Goal: Task Accomplishment & Management: Use online tool/utility

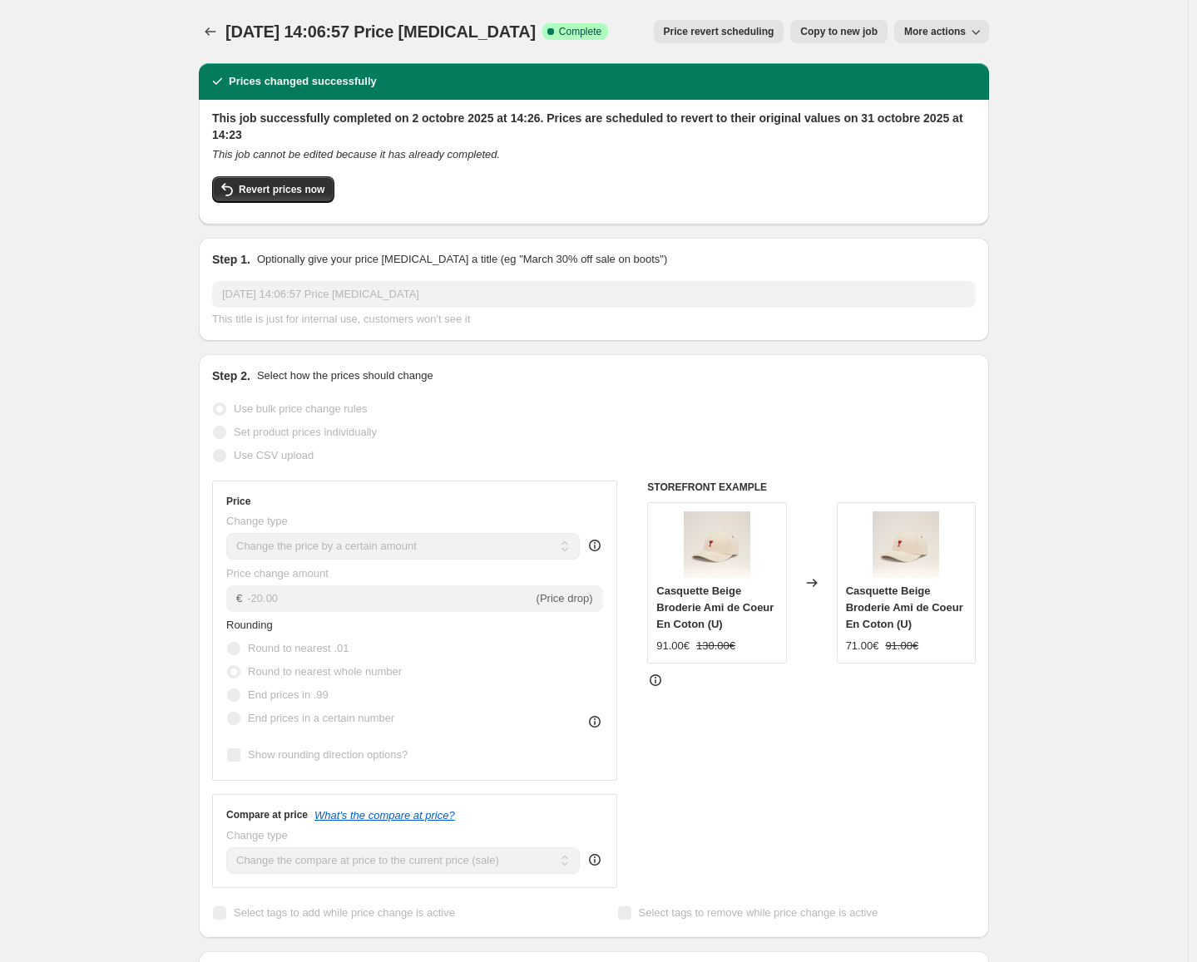
select select "by"
click at [213, 34] on icon "Price change jobs" at bounding box center [210, 31] width 17 height 17
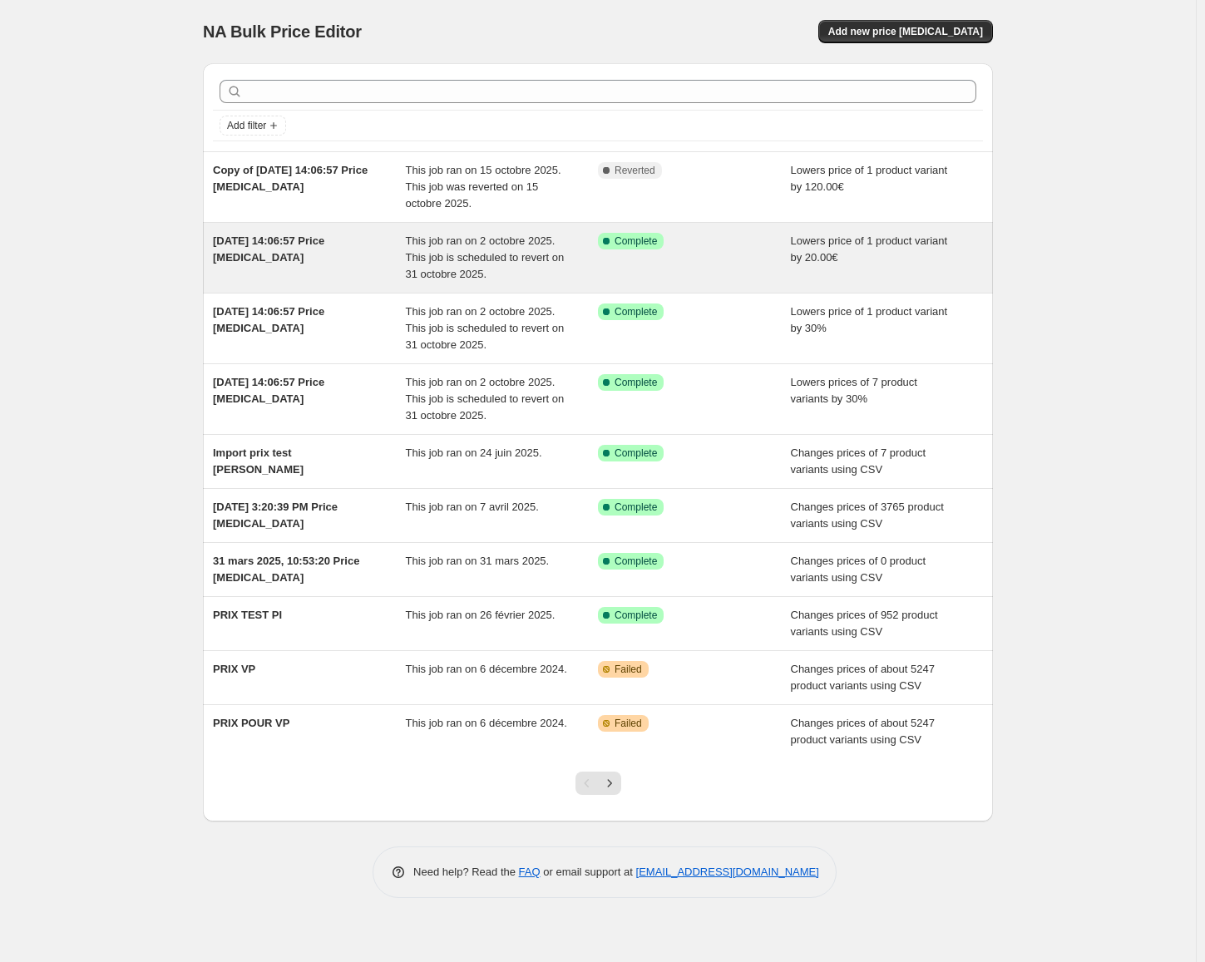
click at [319, 240] on span "[DATE] 14:06:57 Price [MEDICAL_DATA]" at bounding box center [268, 249] width 111 height 29
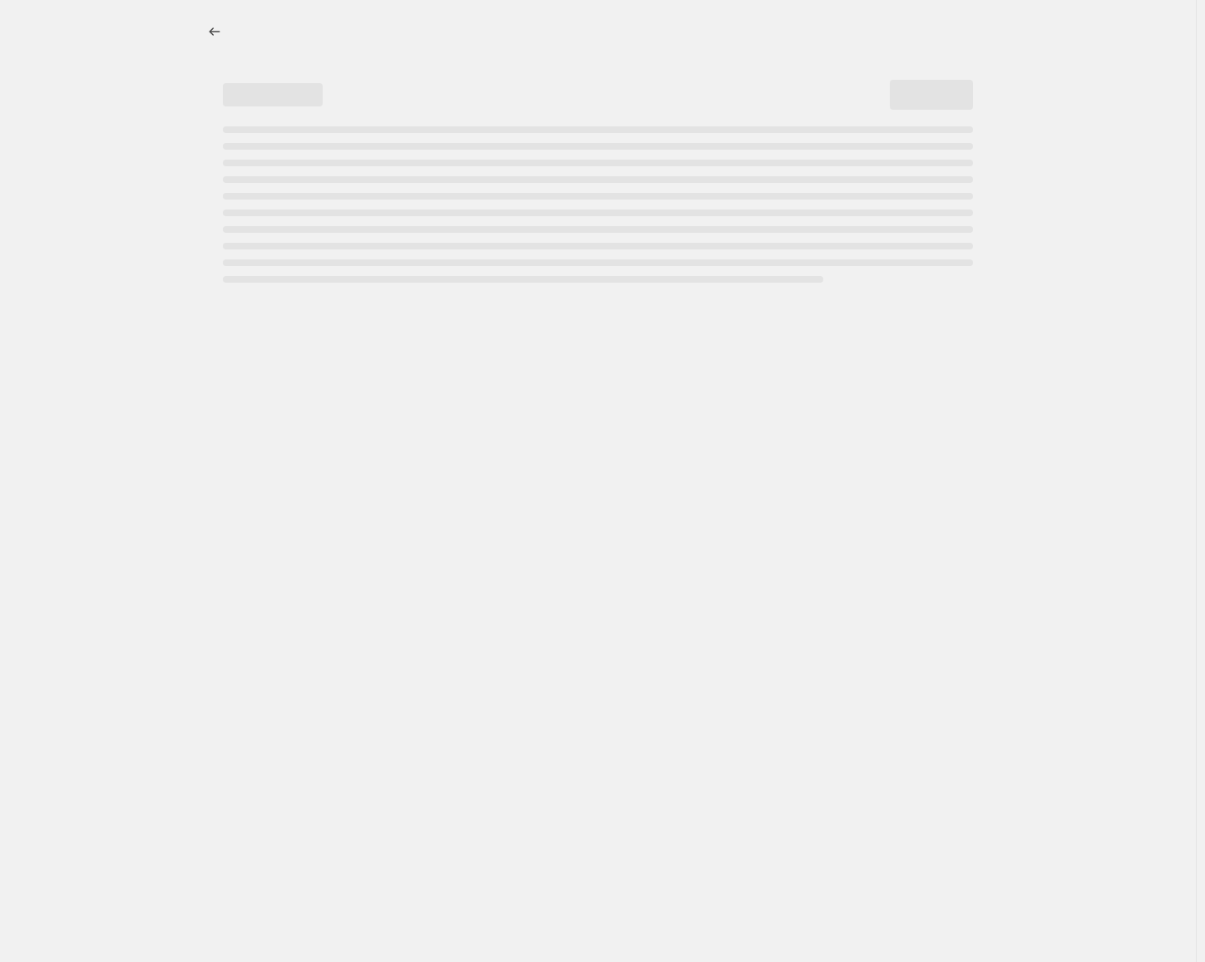
select select "by"
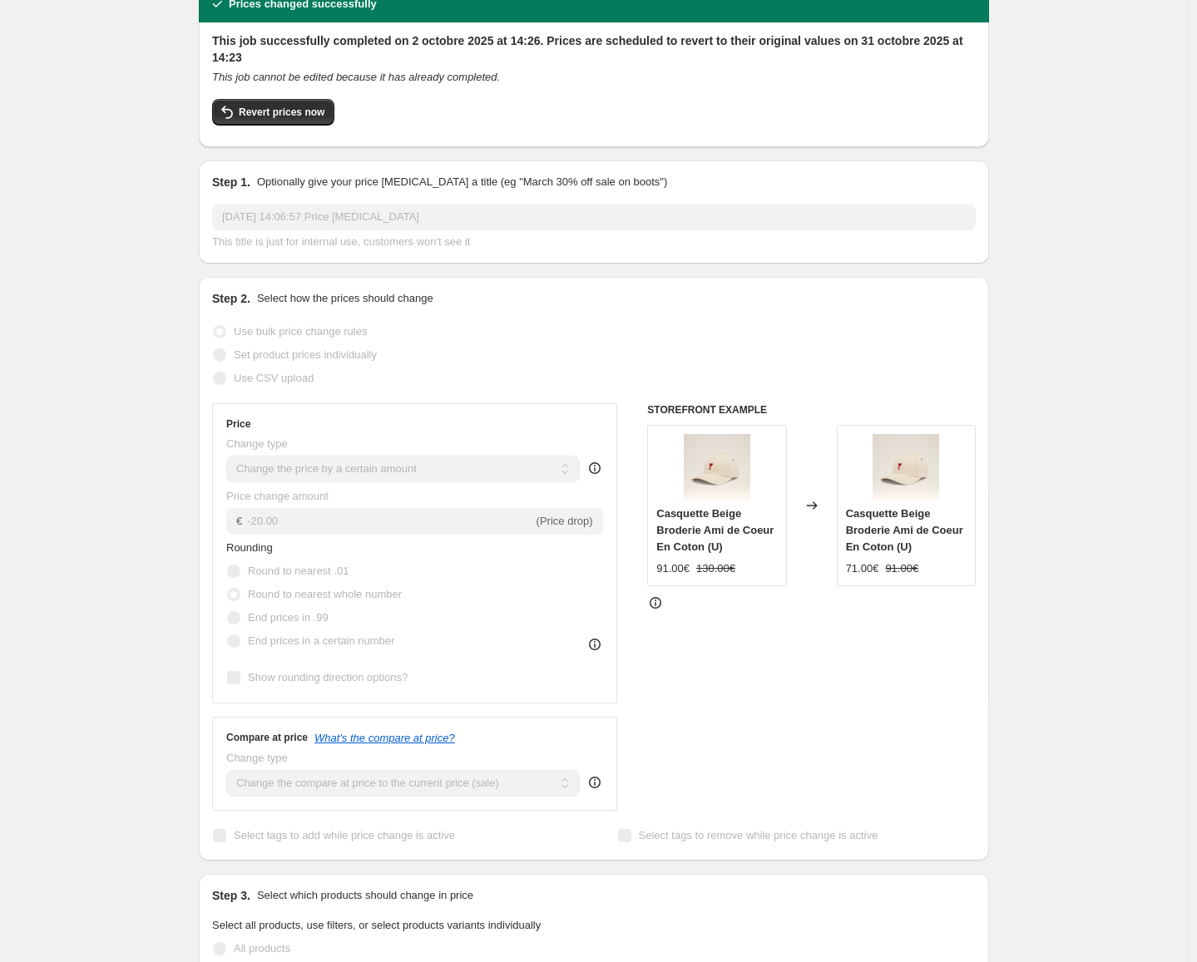
scroll to position [29, 0]
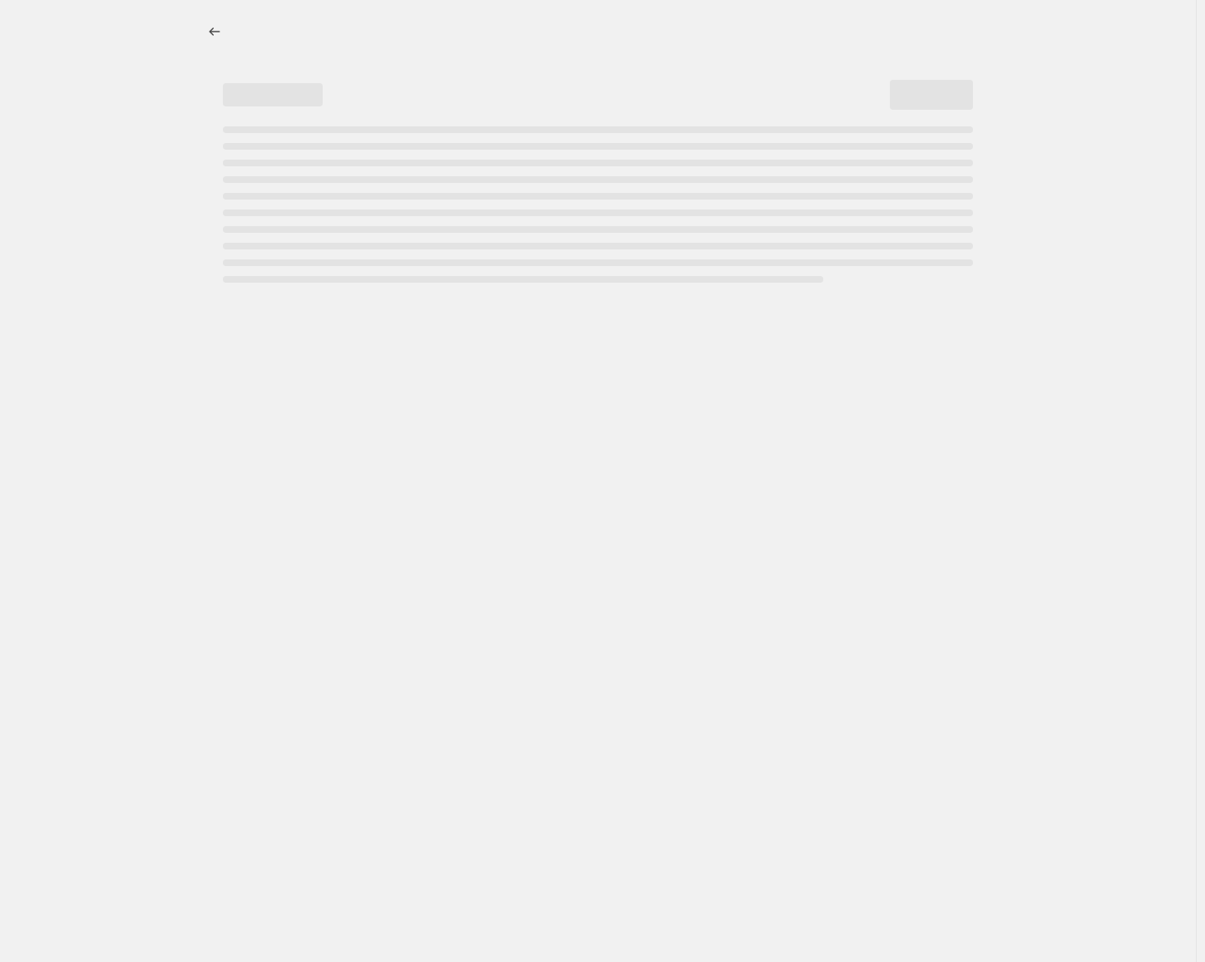
select select "by"
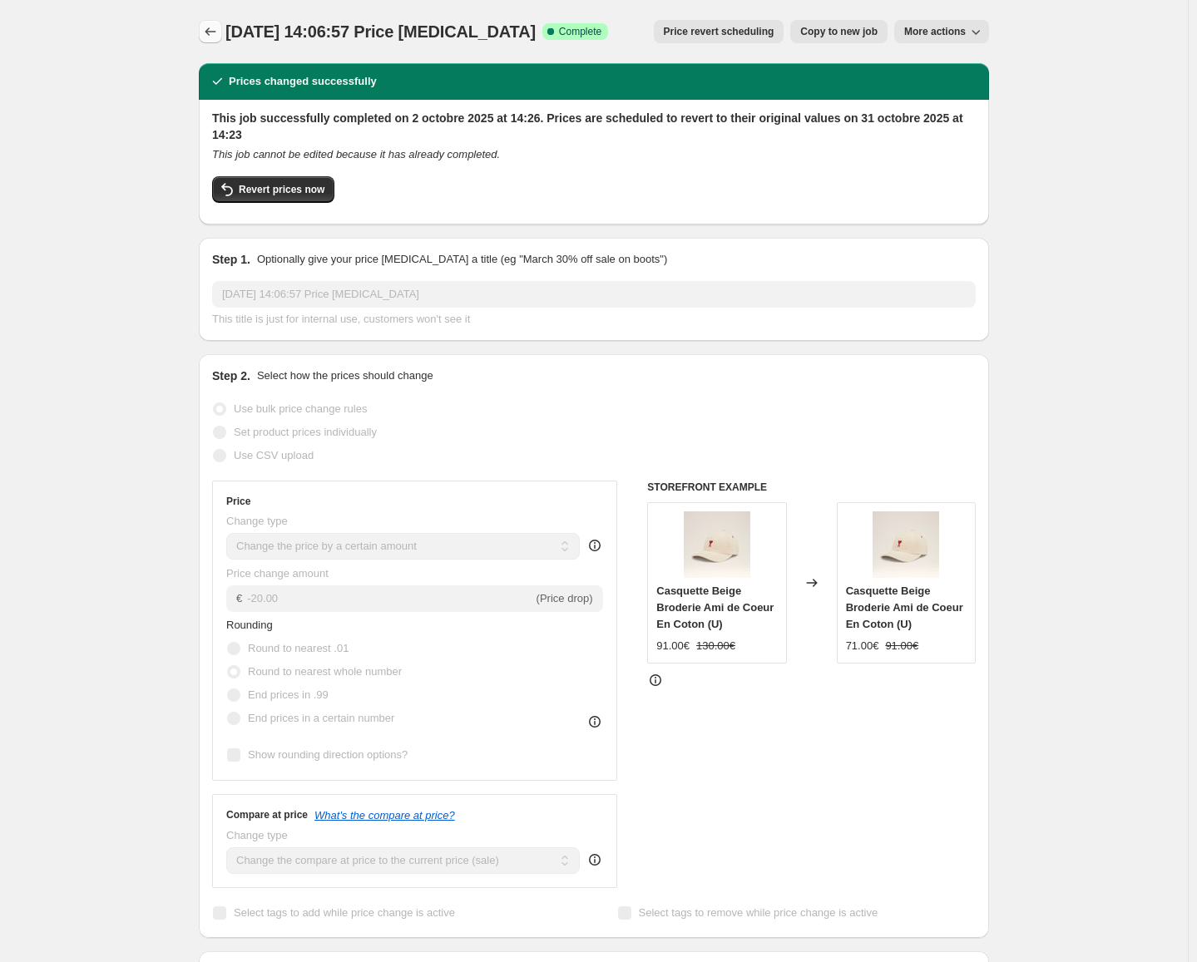
click at [210, 26] on icon "Price change jobs" at bounding box center [210, 31] width 17 height 17
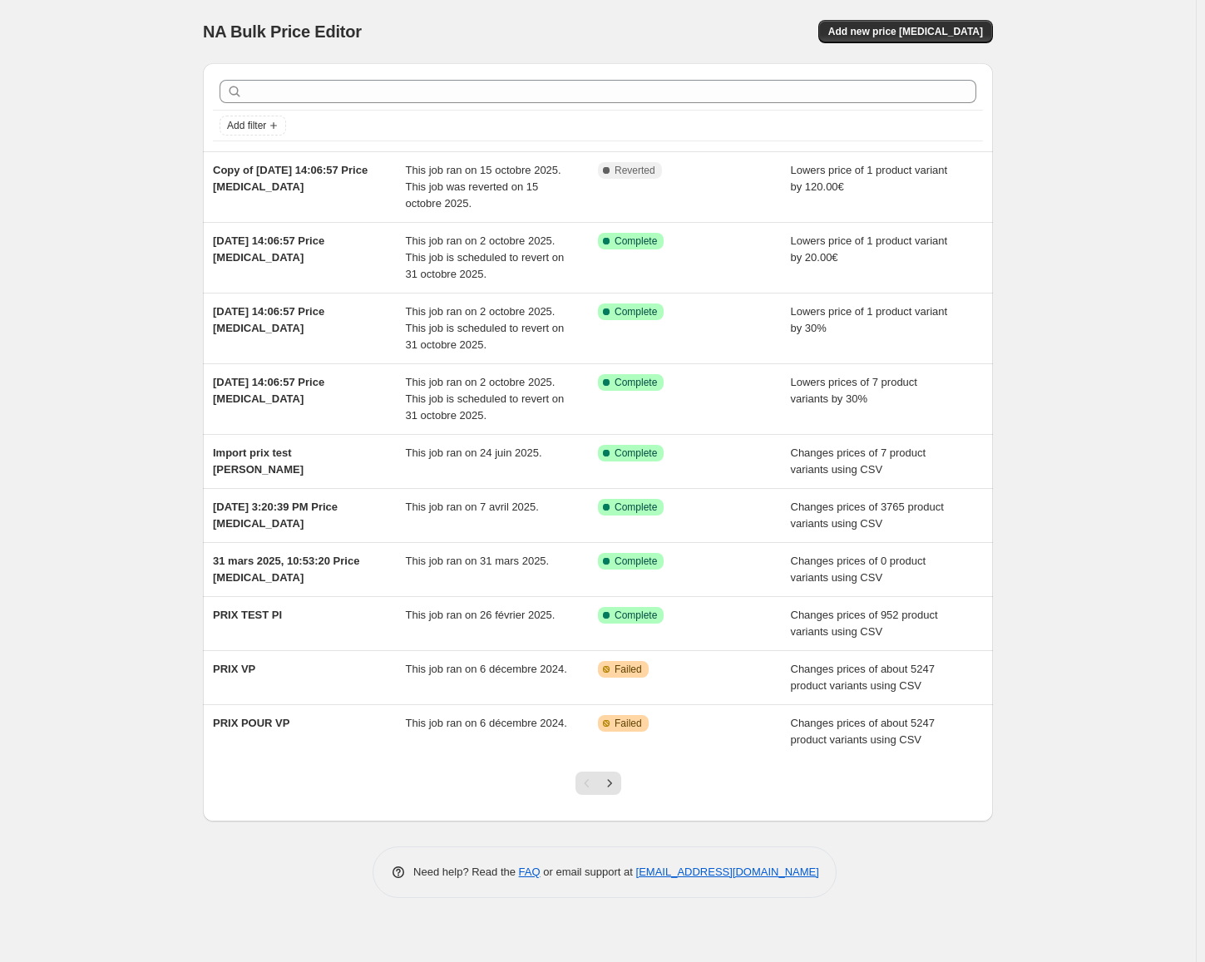
click at [1059, 332] on div "NA Bulk Price Editor. This page is ready NA Bulk Price Editor Add new price [ME…" at bounding box center [598, 481] width 1196 height 962
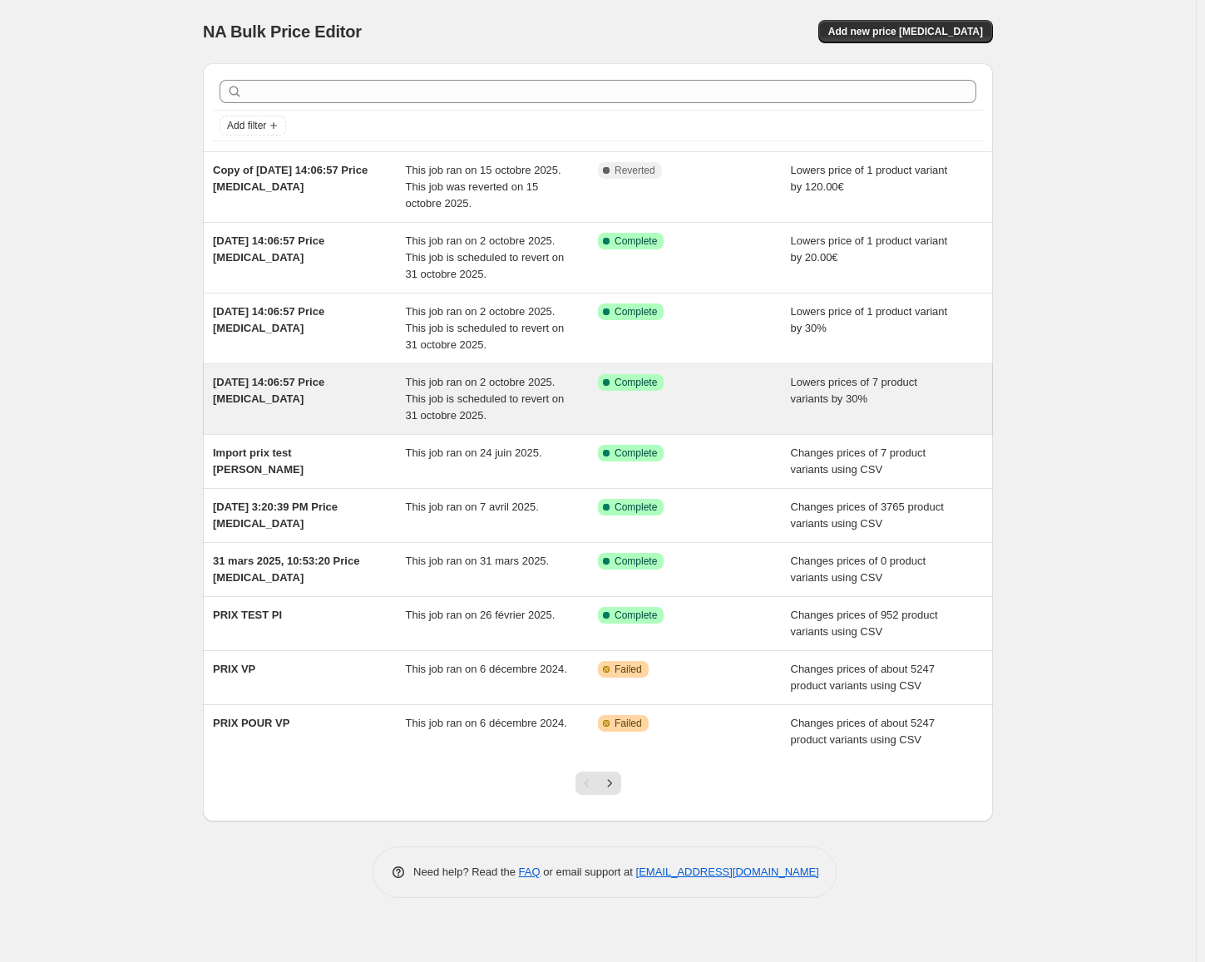
click at [324, 384] on span "[DATE] 14:06:57 Price [MEDICAL_DATA]" at bounding box center [268, 390] width 111 height 29
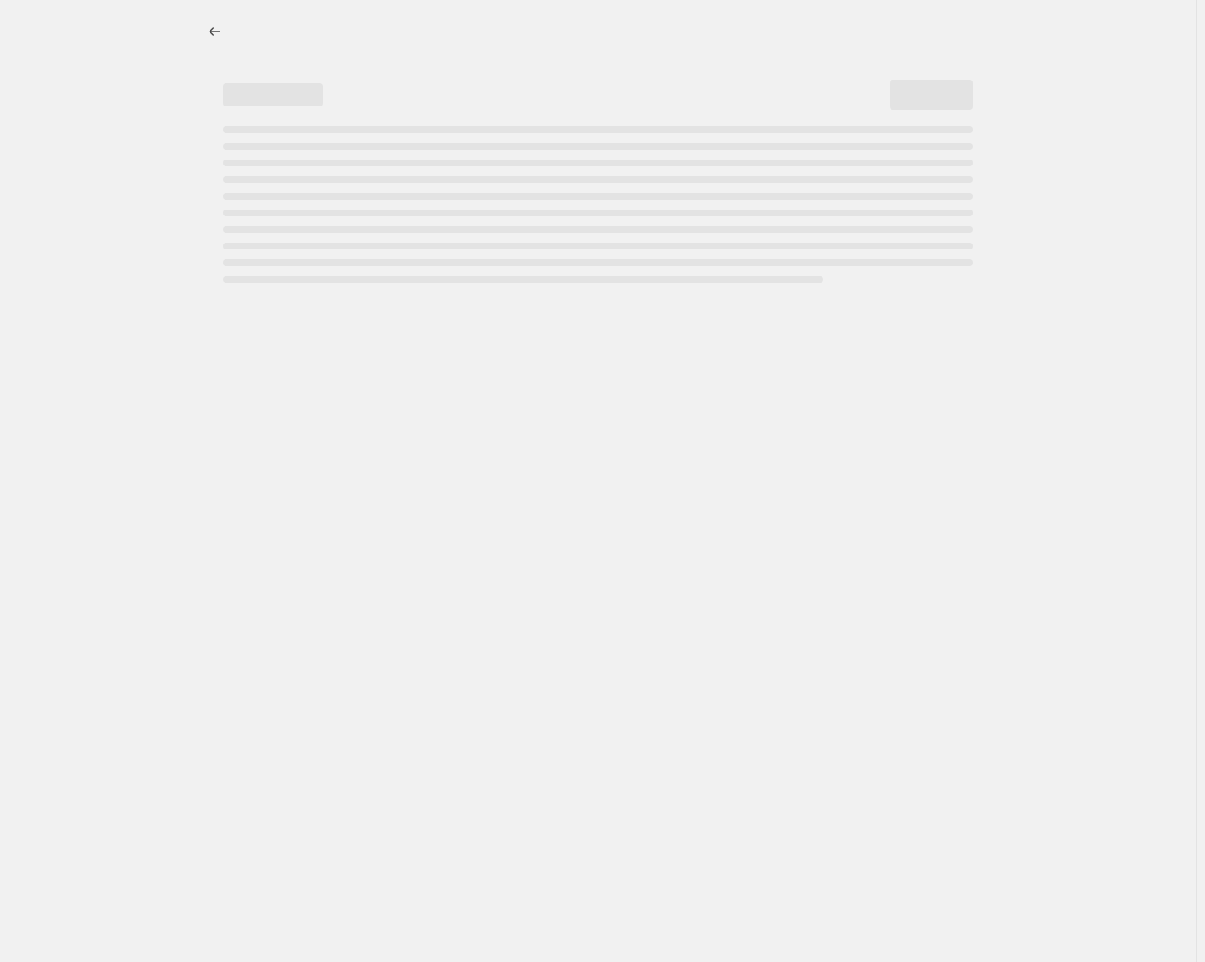
select select "percentage"
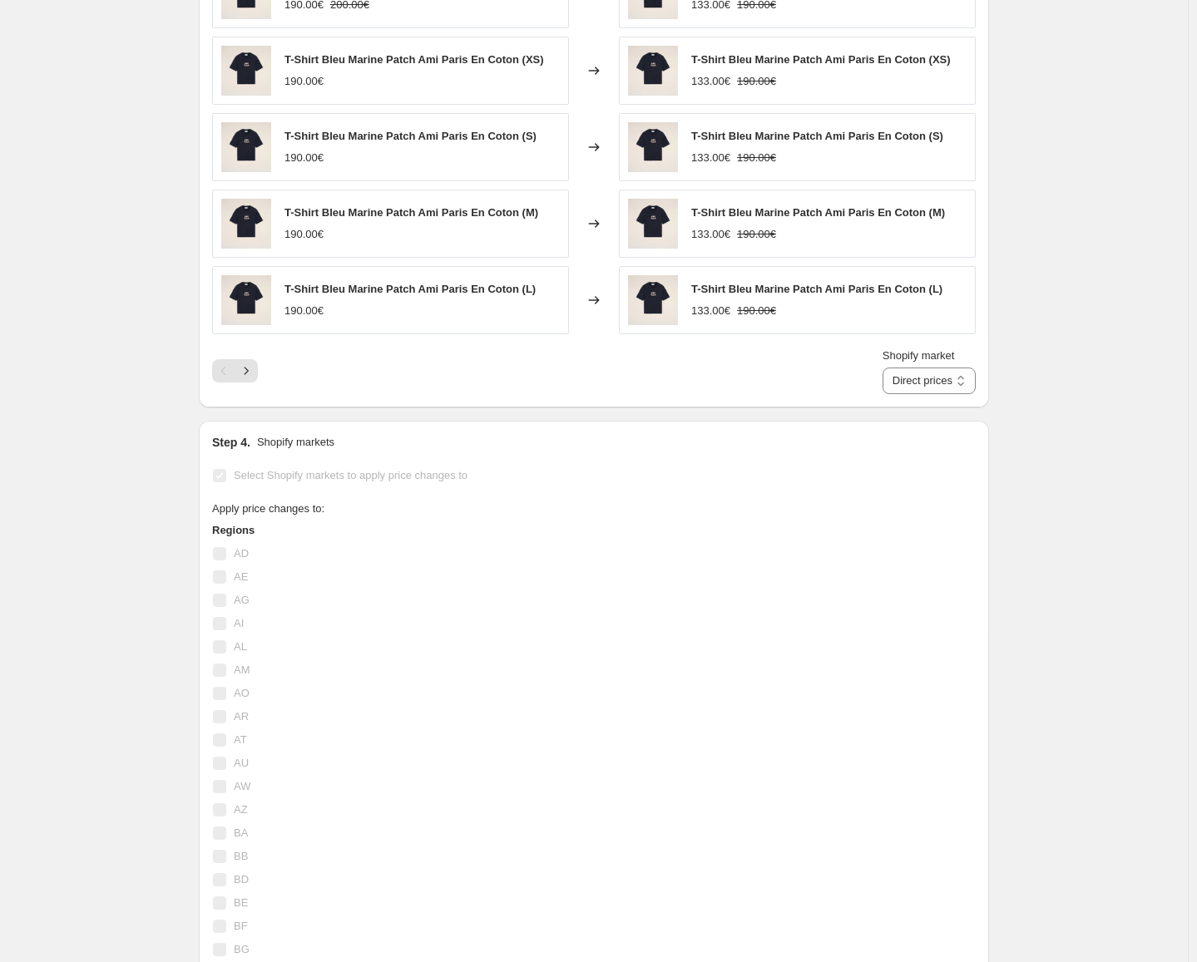
scroll to position [1247, 0]
click at [968, 388] on select "Direct prices France" at bounding box center [928, 380] width 93 height 27
click at [907, 367] on select "Direct prices France" at bounding box center [928, 380] width 93 height 27
click at [960, 377] on select "Direct prices France" at bounding box center [903, 380] width 146 height 27
select select "direct"
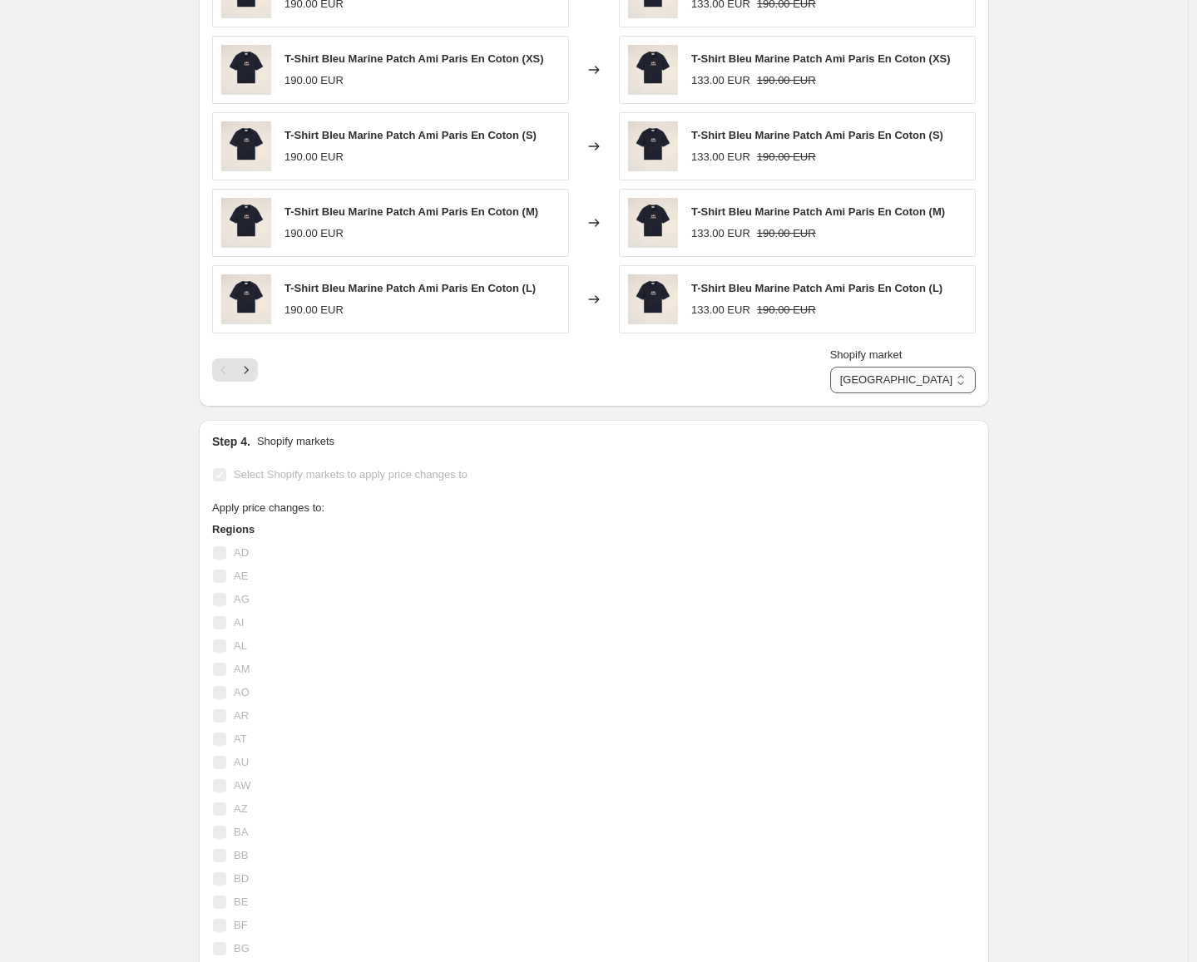
click at [886, 367] on select "Direct prices France" at bounding box center [903, 380] width 146 height 27
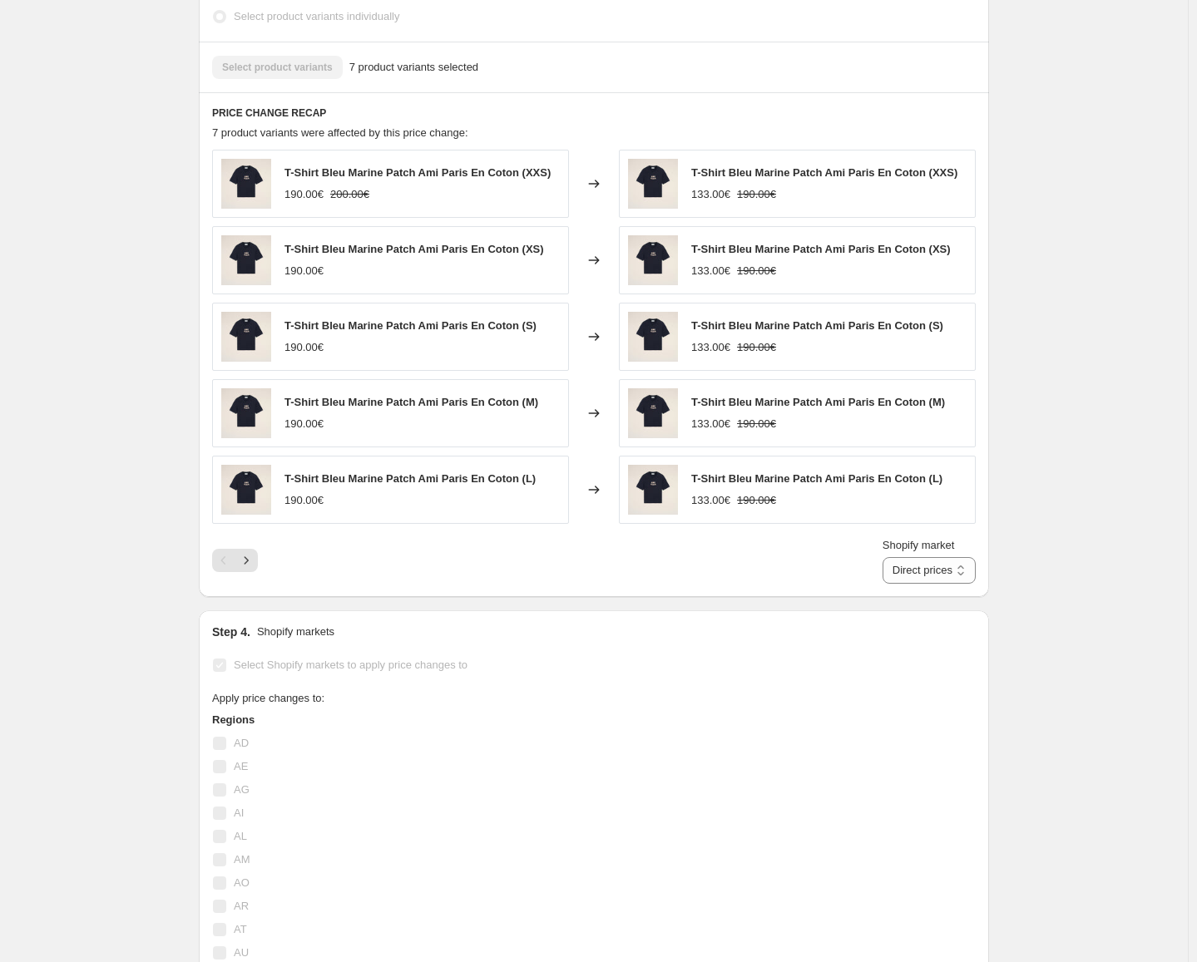
scroll to position [1057, 0]
click at [254, 568] on icon "Next" at bounding box center [246, 559] width 17 height 17
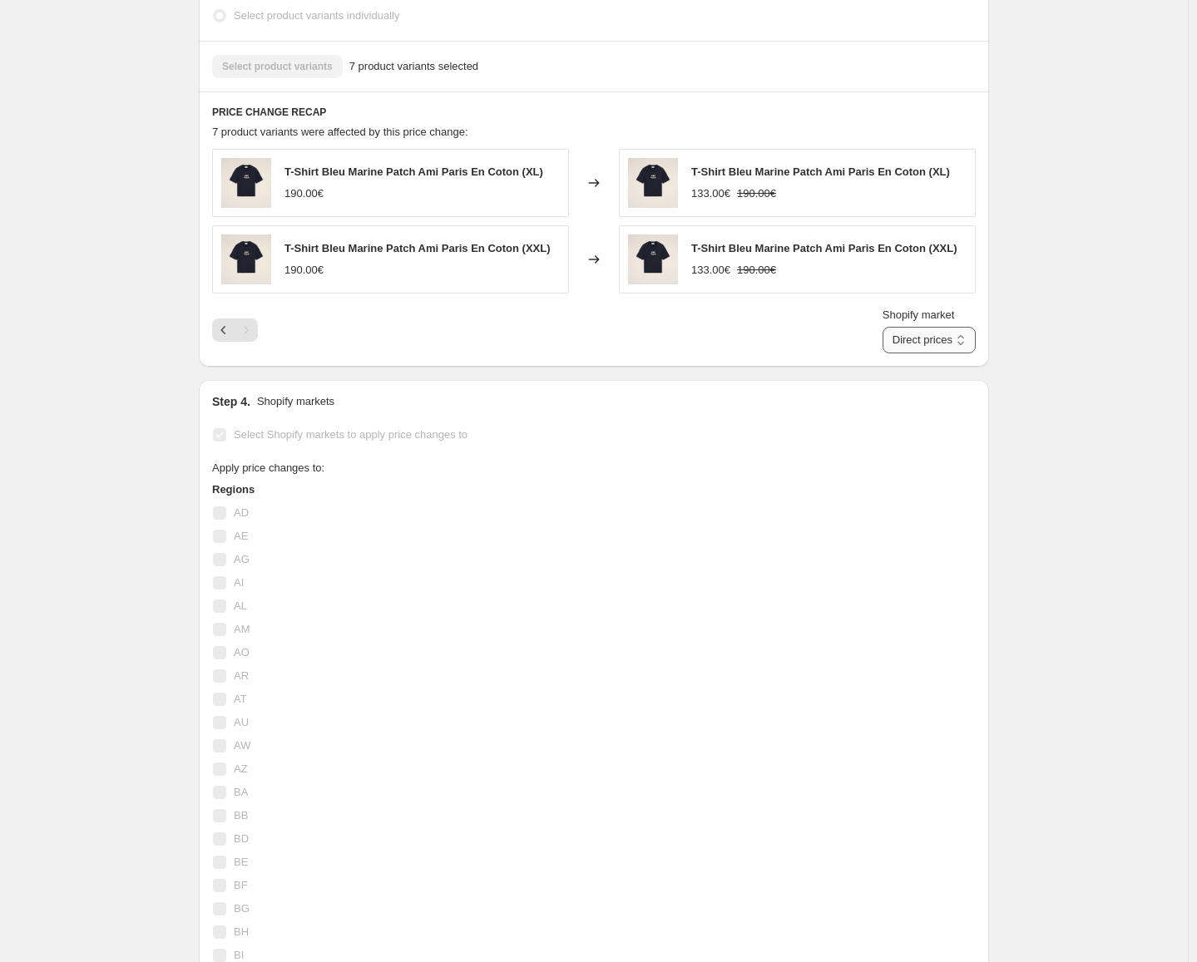
click at [913, 333] on select "Direct prices France" at bounding box center [928, 340] width 93 height 27
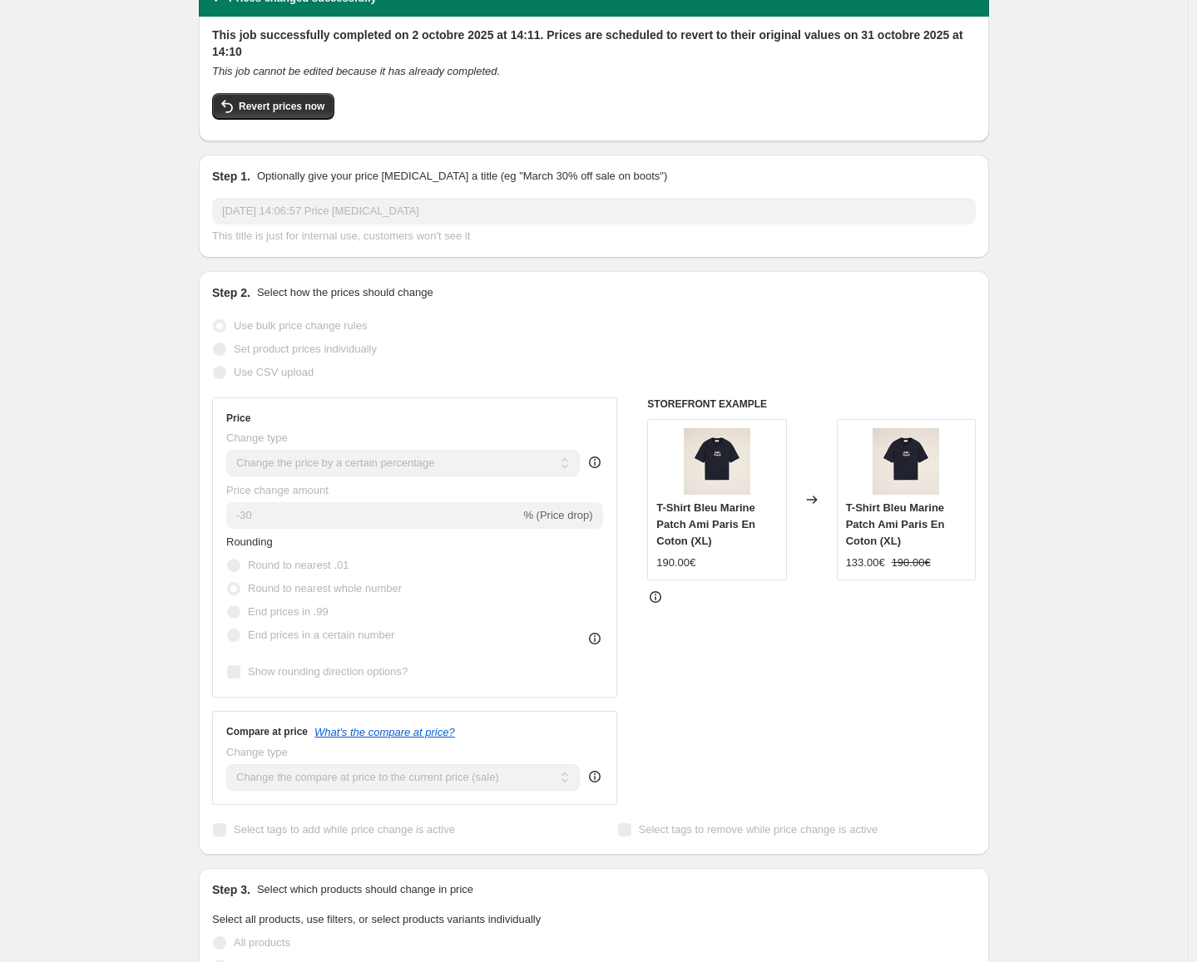
scroll to position [0, 0]
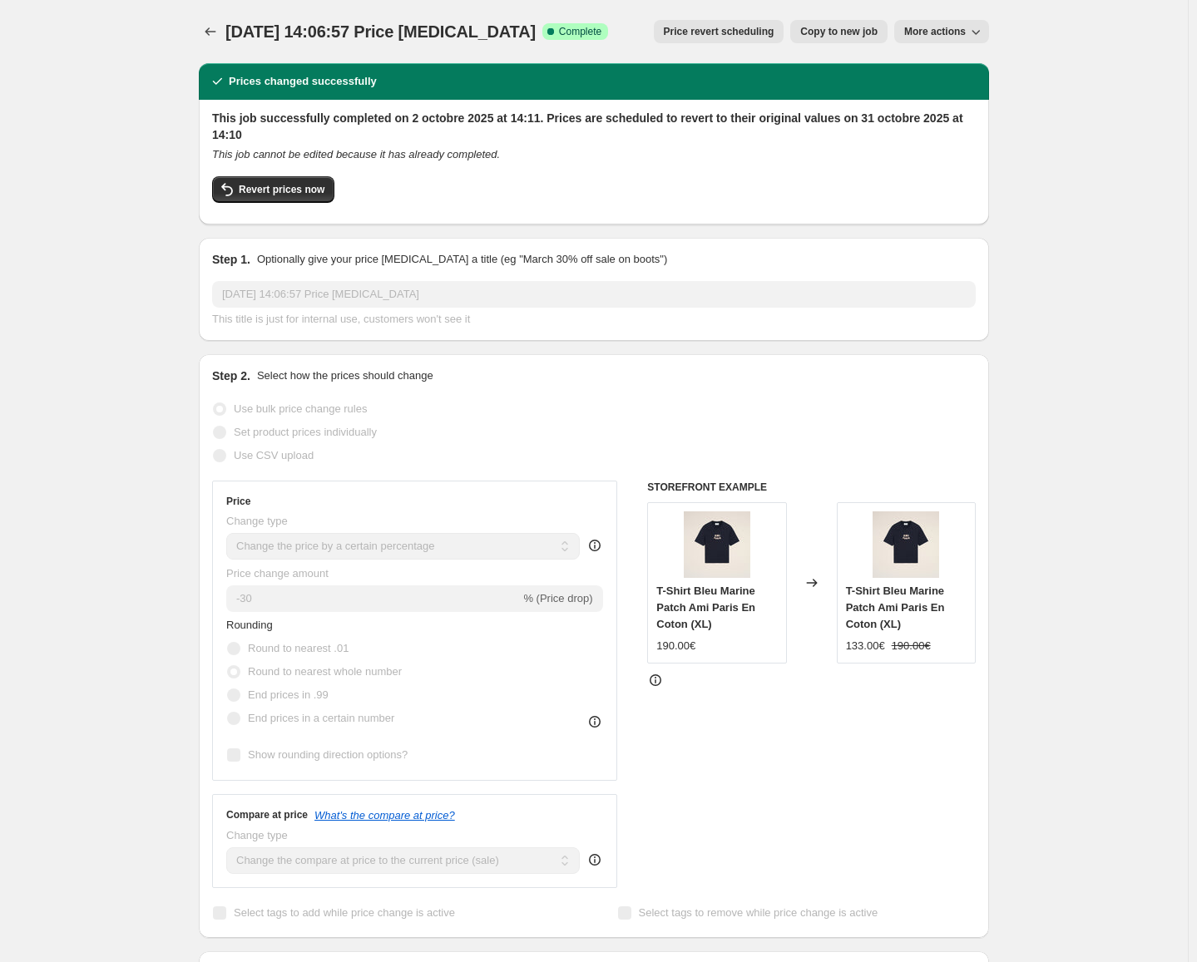
drag, startPoint x: 933, startPoint y: 18, endPoint x: 937, endPoint y: 26, distance: 8.6
click at [937, 26] on div "2 oct. 2025, 14:06:57 Price change job. This page is ready 2 oct. 2025, 14:06:5…" at bounding box center [594, 31] width 790 height 63
click at [937, 26] on span "More actions" at bounding box center [935, 31] width 62 height 13
click at [219, 24] on icon "Price change jobs" at bounding box center [210, 31] width 17 height 17
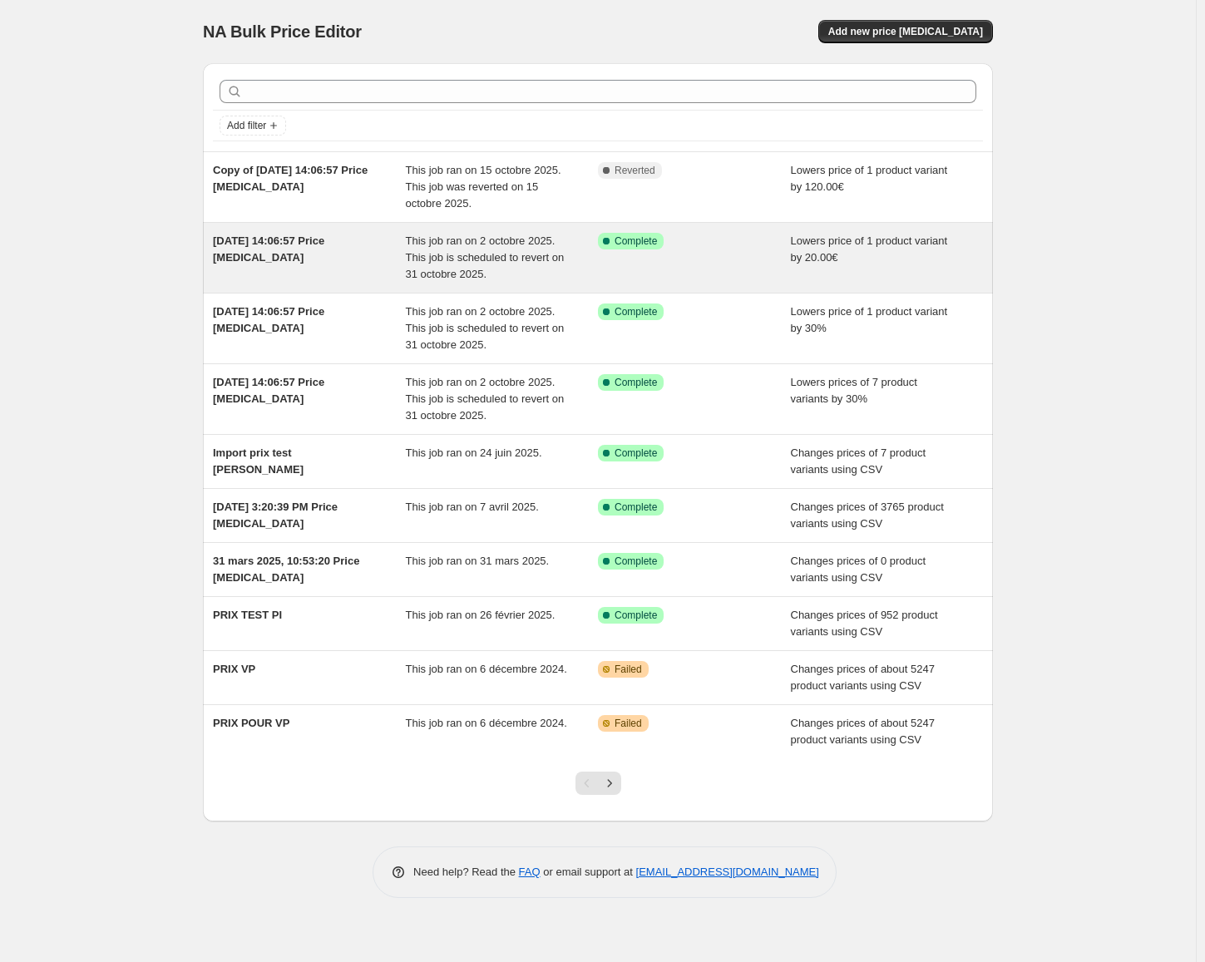
click at [298, 244] on span "[DATE] 14:06:57 Price [MEDICAL_DATA]" at bounding box center [268, 249] width 111 height 29
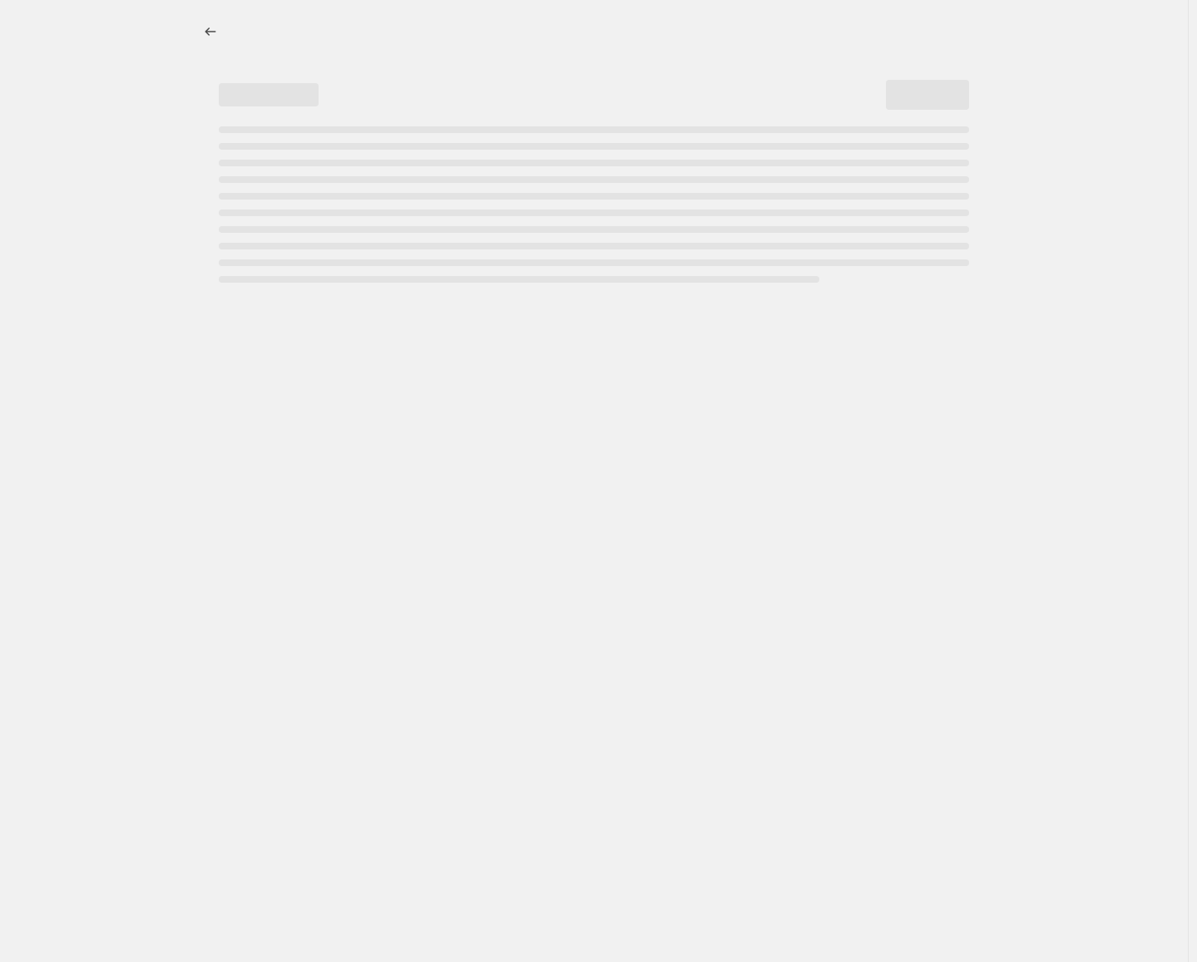
select select "by"
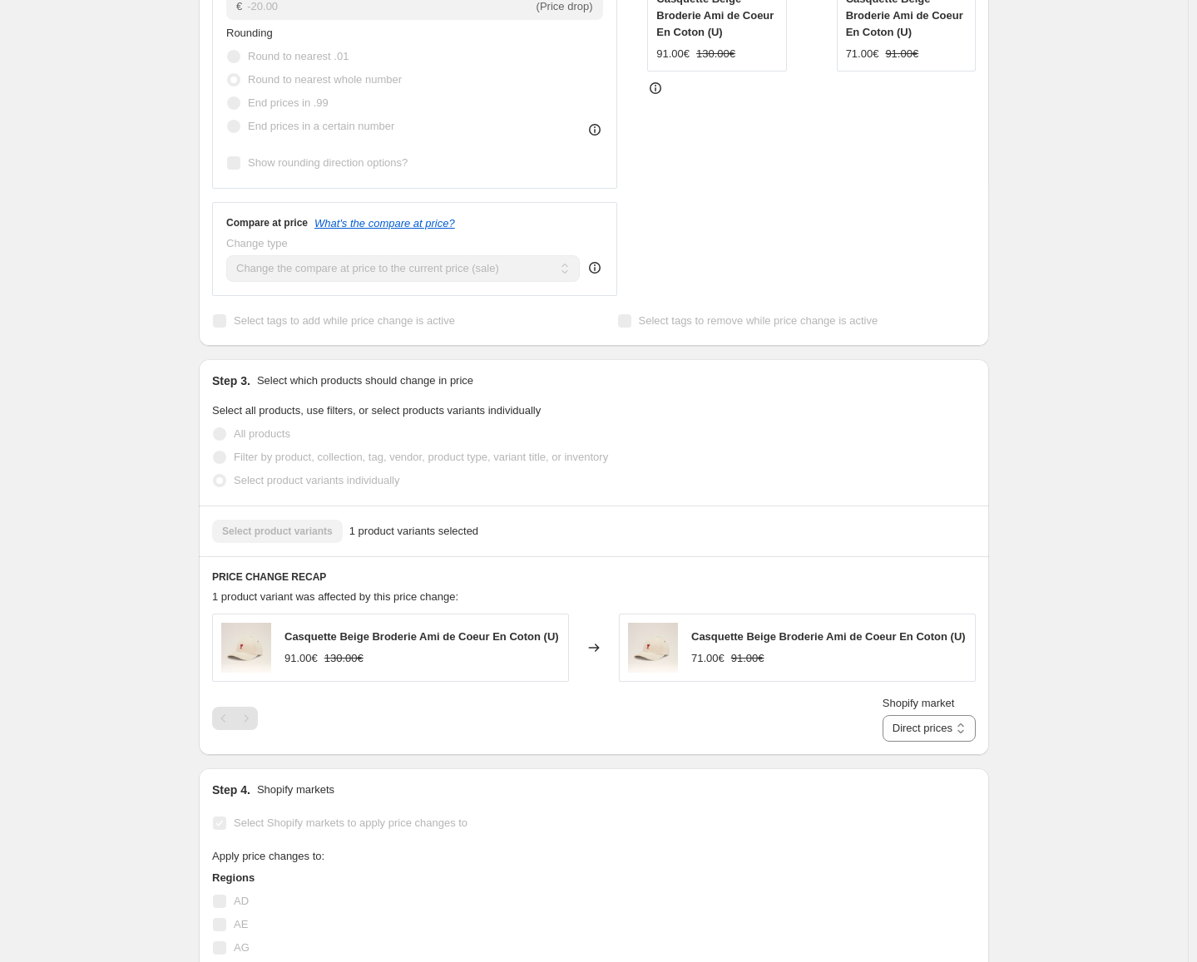
scroll to position [595, 0]
click at [941, 731] on select "Direct prices MA" at bounding box center [928, 726] width 93 height 27
click at [907, 739] on select "Direct prices MA" at bounding box center [928, 726] width 93 height 27
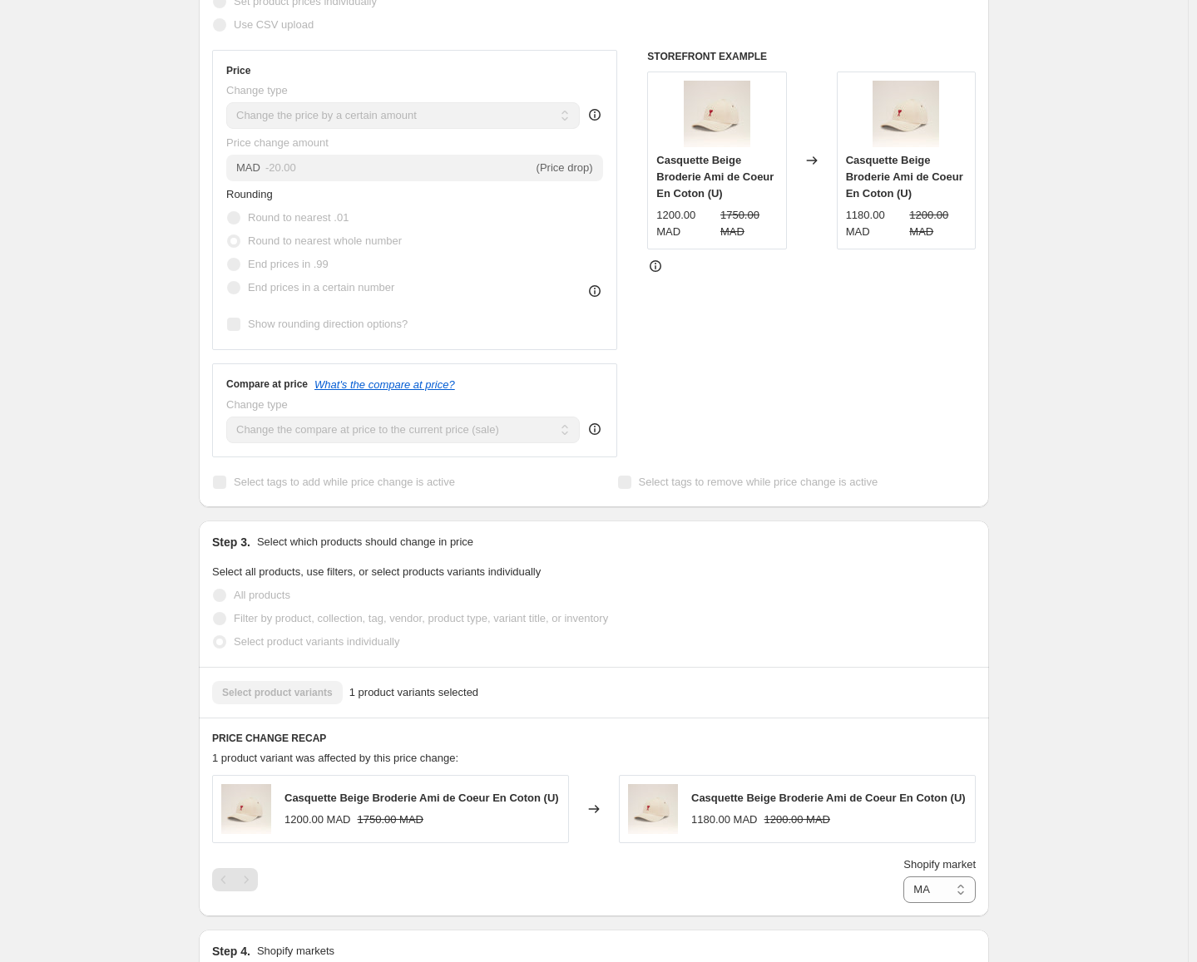
scroll to position [430, 0]
click at [954, 890] on select "Direct prices MA" at bounding box center [939, 890] width 72 height 27
click at [903, 904] on select "Direct prices MA" at bounding box center [939, 890] width 72 height 27
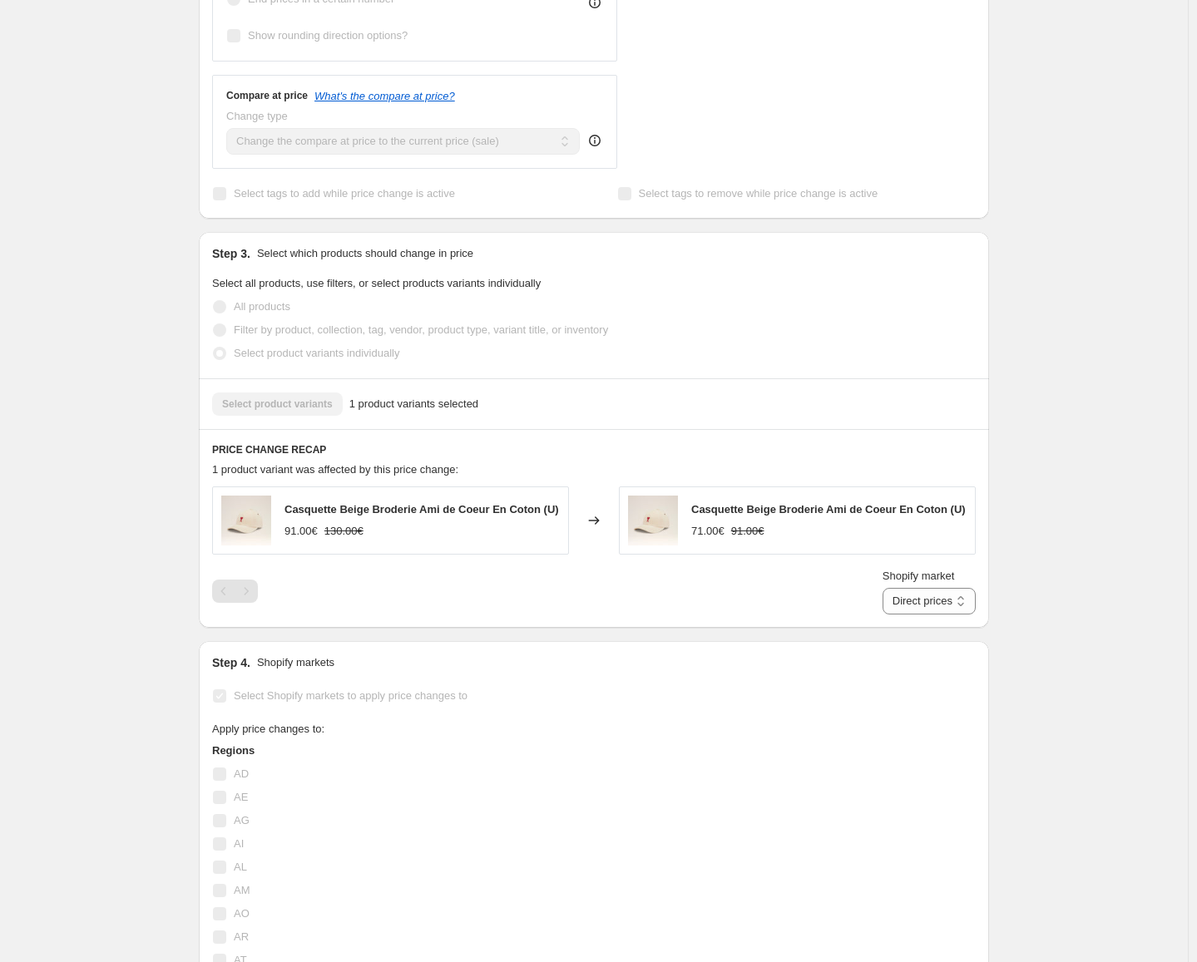
scroll to position [730, 0]
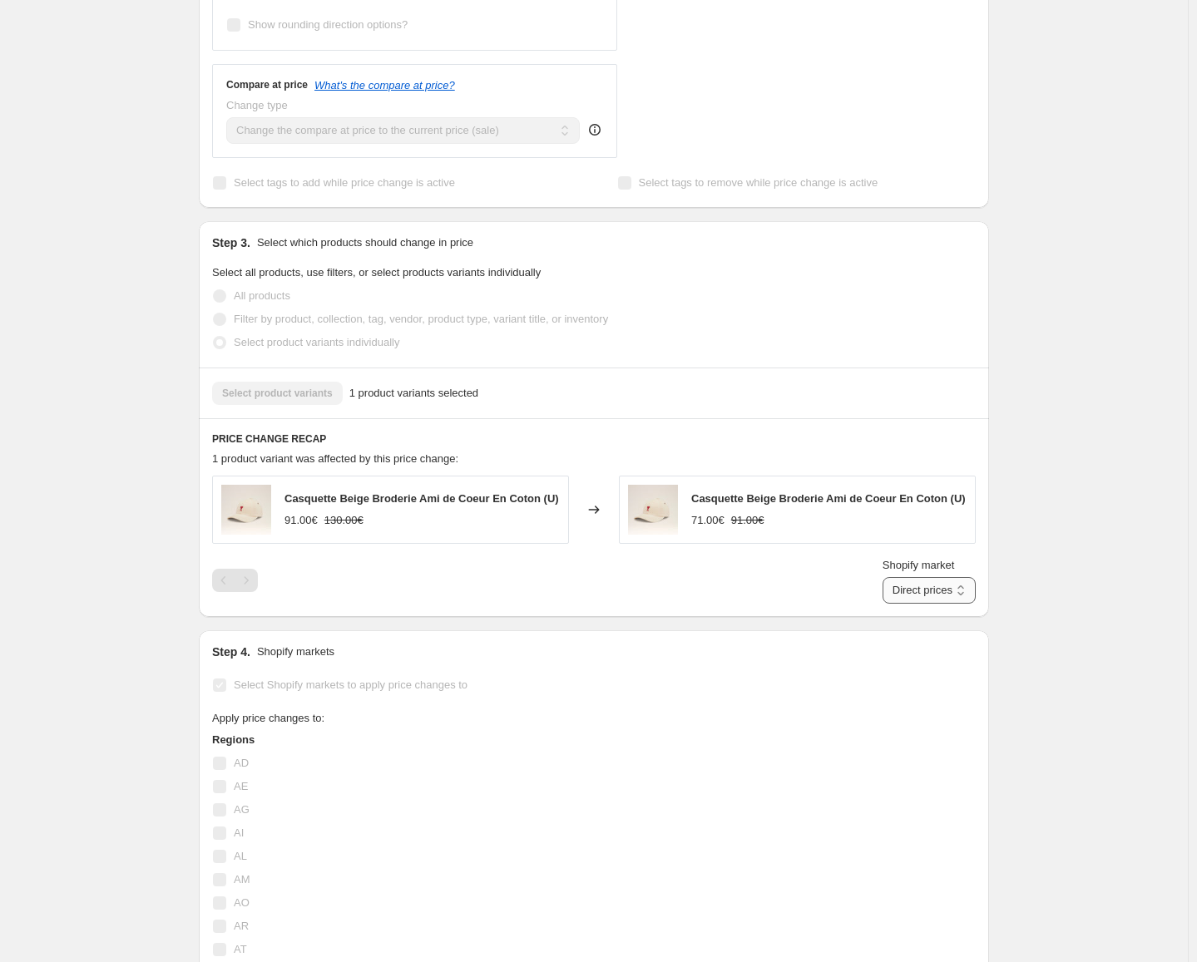
click at [947, 586] on select "Direct prices MA" at bounding box center [928, 590] width 93 height 27
select select "15539568855"
click at [907, 604] on select "Direct prices MA" at bounding box center [928, 590] width 93 height 27
click at [958, 595] on select "Direct prices MA" at bounding box center [939, 590] width 72 height 27
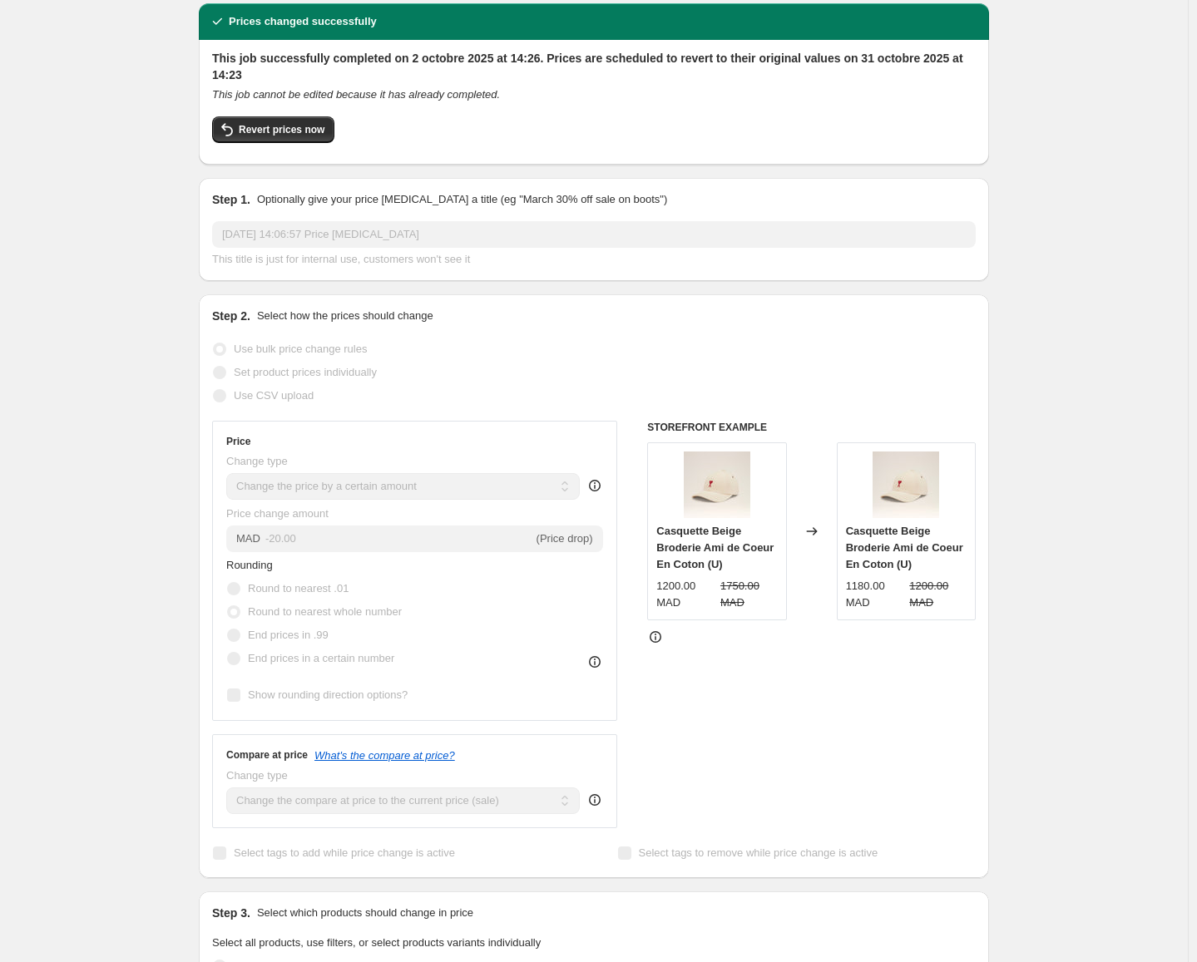
scroll to position [0, 0]
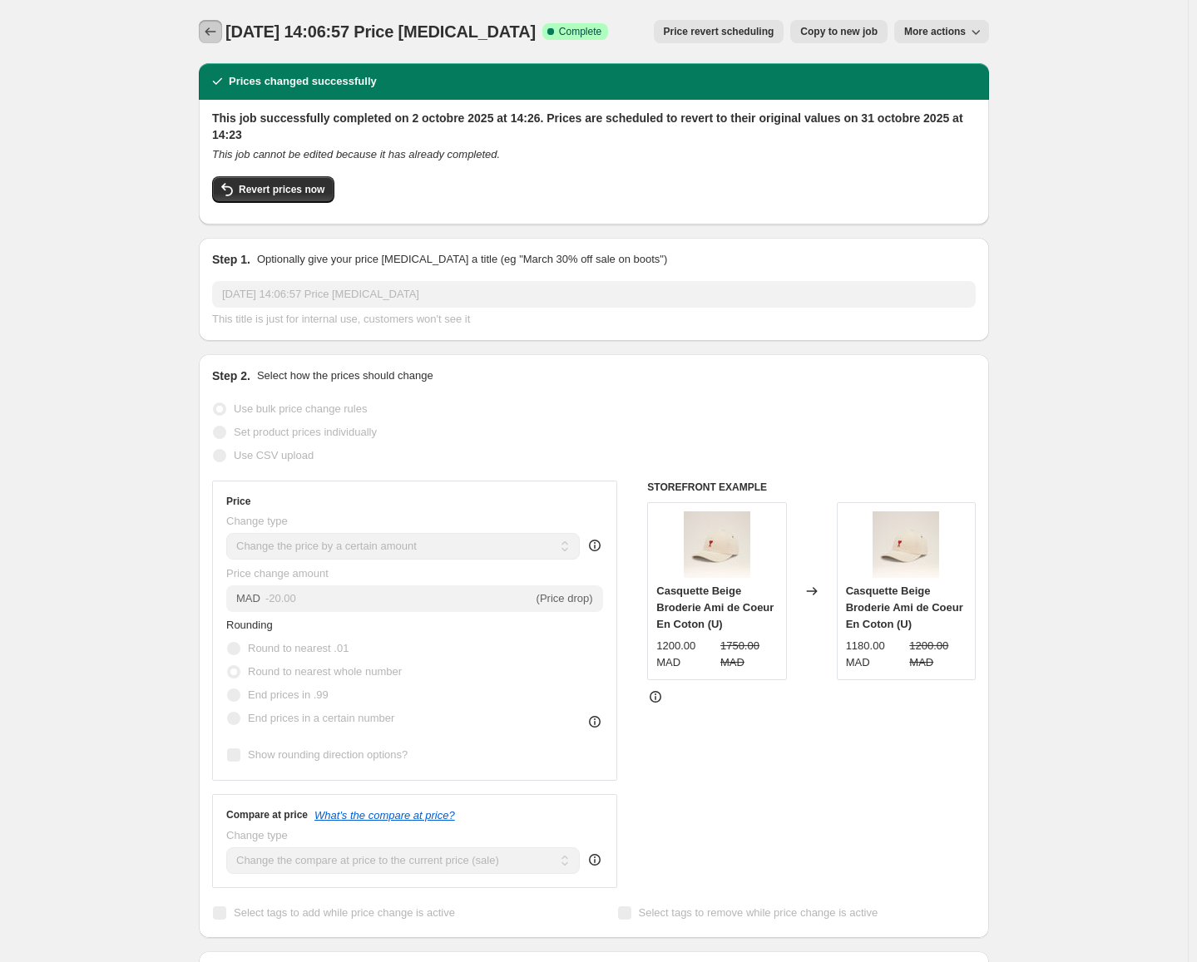
click at [215, 33] on icon "Price change jobs" at bounding box center [210, 31] width 17 height 17
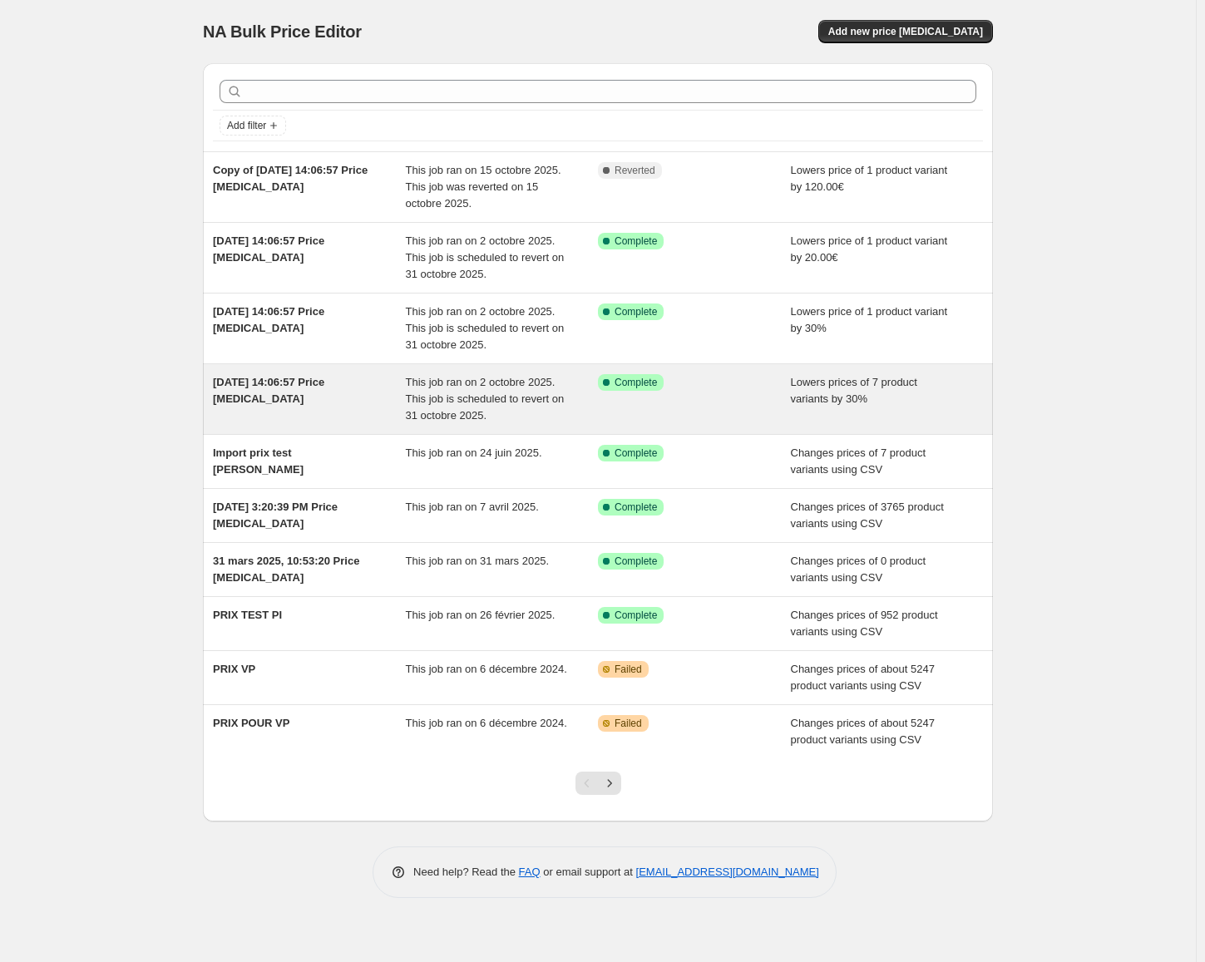
click at [312, 384] on span "[DATE] 14:06:57 Price [MEDICAL_DATA]" at bounding box center [268, 390] width 111 height 29
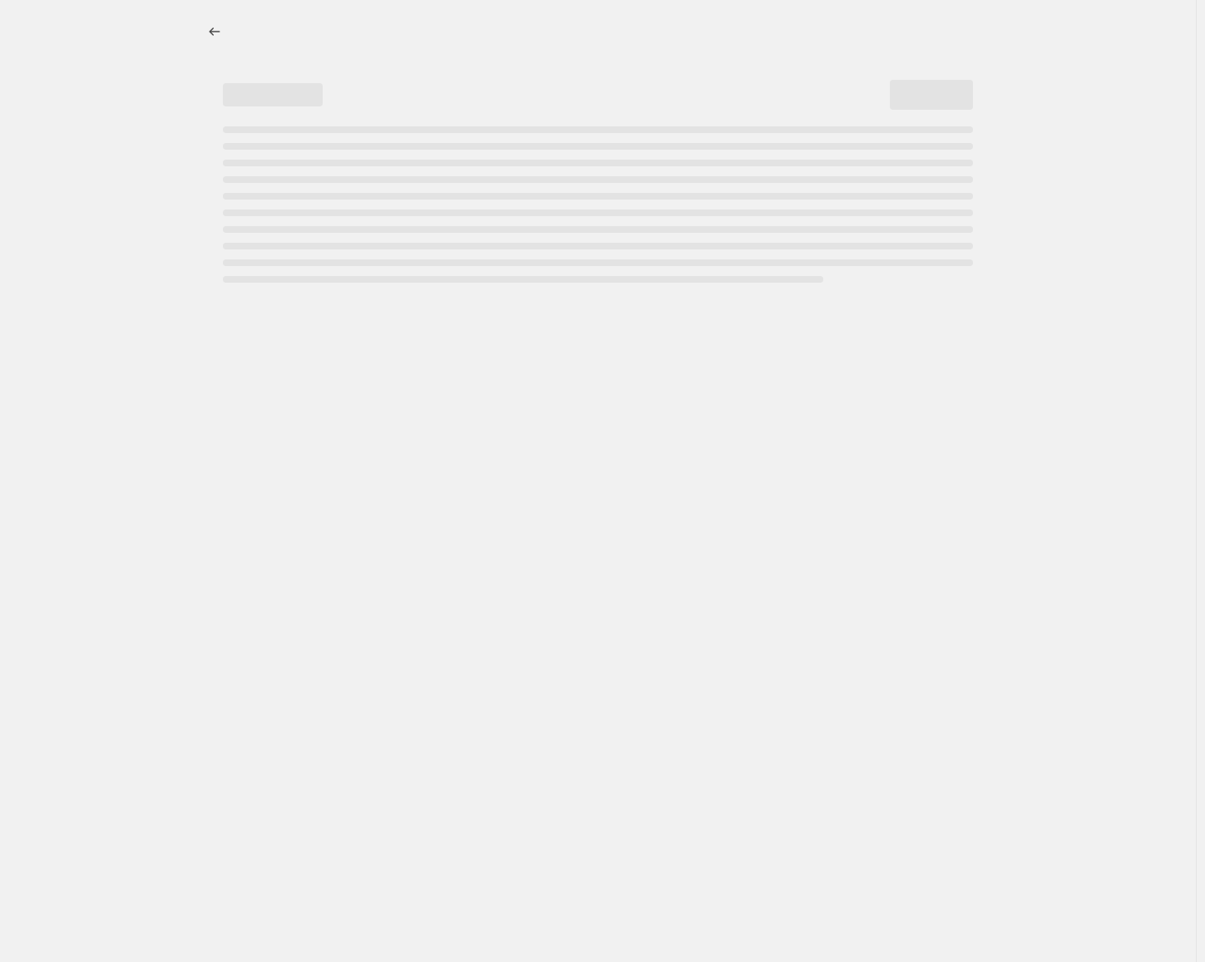
select select "percentage"
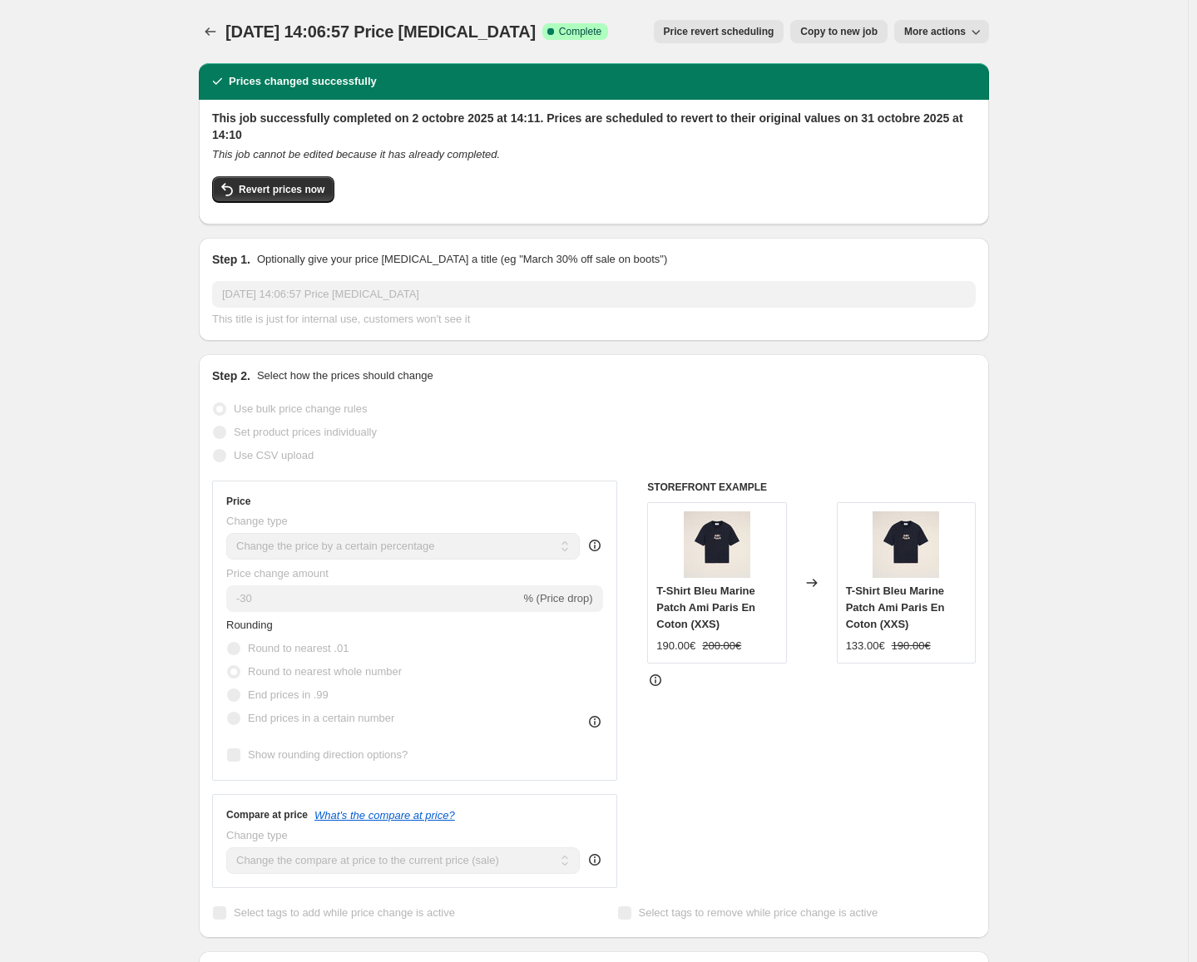
click at [936, 37] on span "More actions" at bounding box center [935, 31] width 62 height 13
click at [876, 29] on span "Copy to new job" at bounding box center [838, 31] width 77 height 13
select select "percentage"
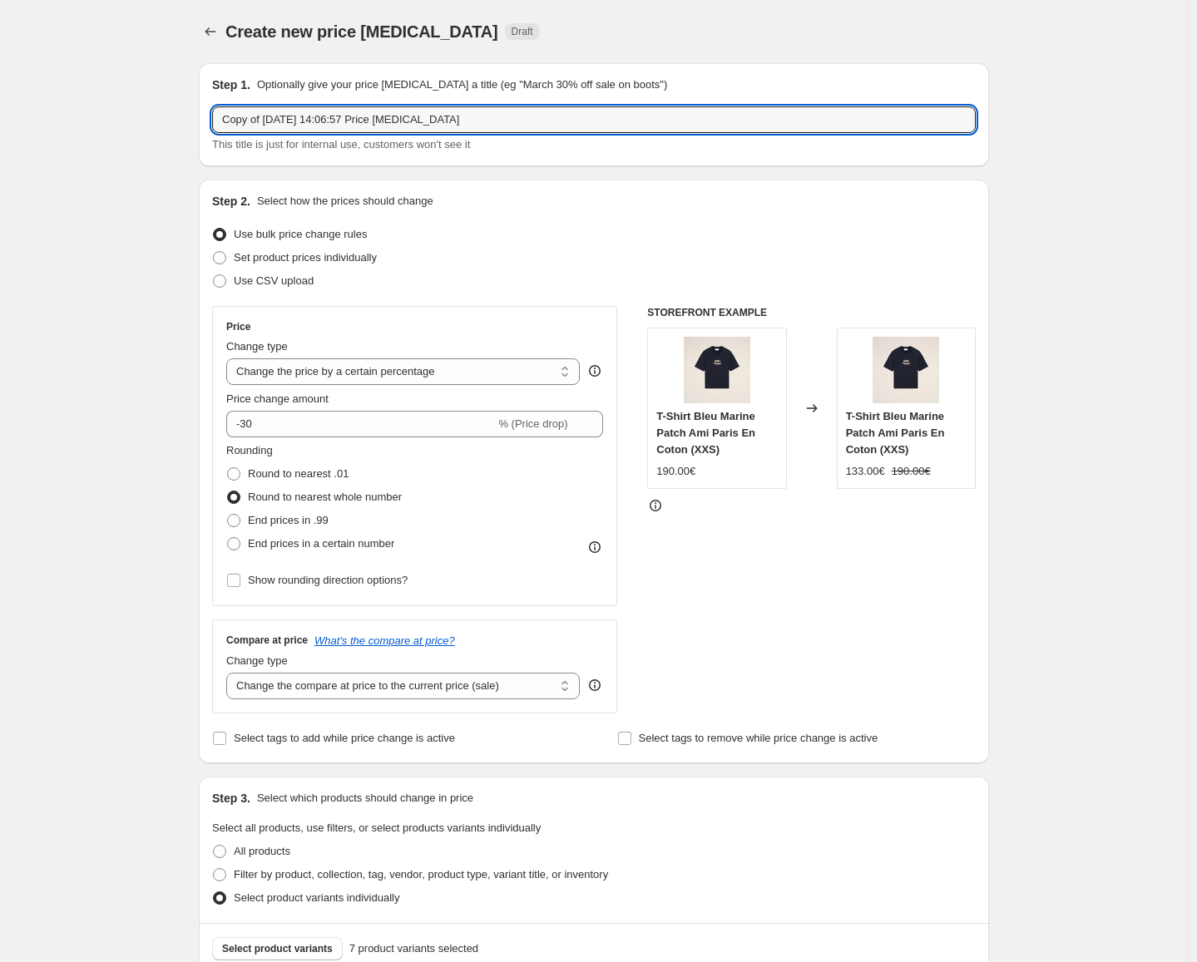
drag, startPoint x: 225, startPoint y: 121, endPoint x: 459, endPoint y: 134, distance: 234.1
click at [459, 134] on div "Copy of 2 oct. 2025, 14:06:57 Price change job This title is just for internal …" at bounding box center [593, 129] width 763 height 47
click at [465, 120] on input "Copy of [DATE] 14:06:57 Price [MEDICAL_DATA]" at bounding box center [593, 119] width 763 height 27
drag, startPoint x: 472, startPoint y: 125, endPoint x: 152, endPoint y: 180, distance: 325.0
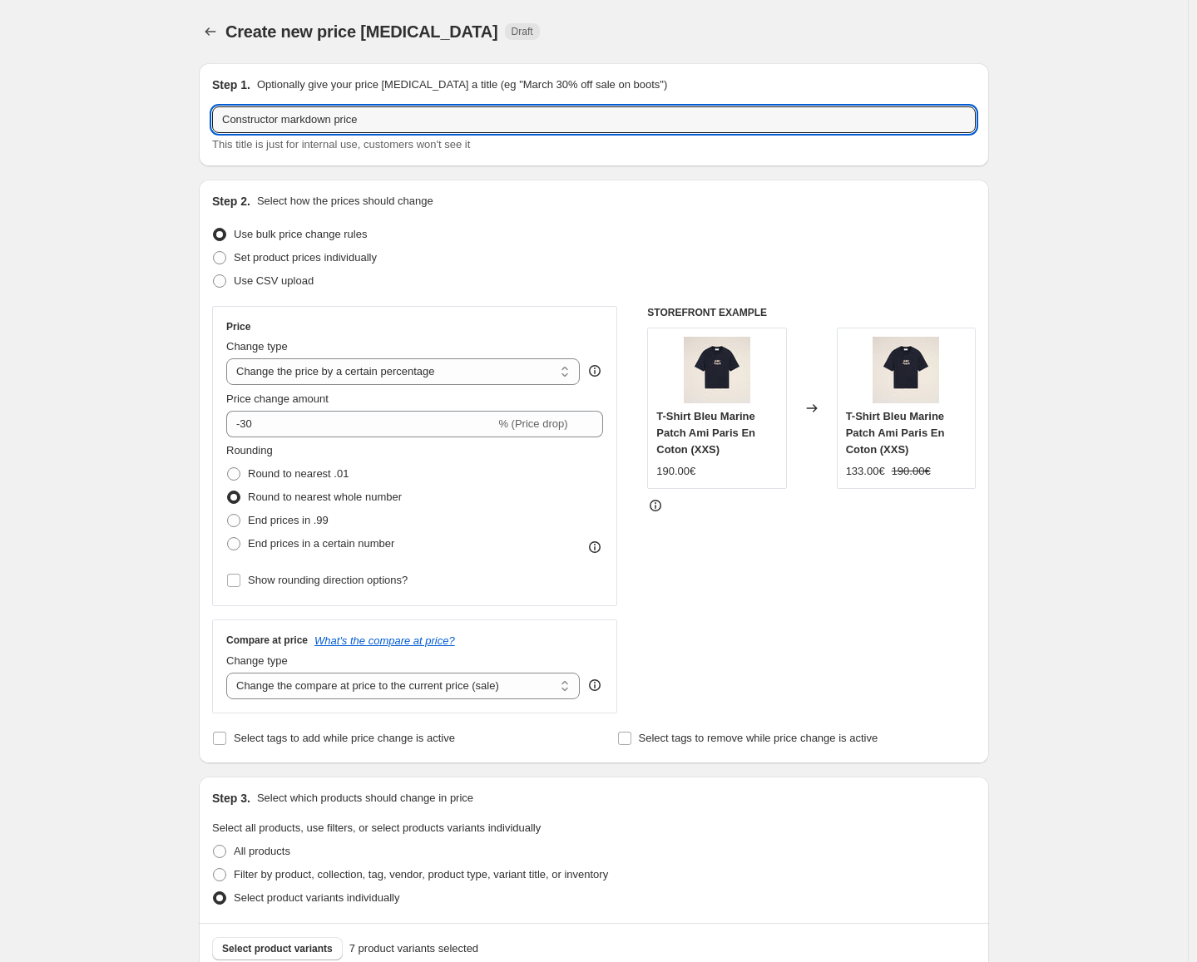
paste input "UTS075.726.4011"
type input "Constructor markdown price UTS075.726.4011 FR"
click at [486, 687] on select "Change the compare at price to the current price (sale) Change the compare at p…" at bounding box center [402, 686] width 353 height 27
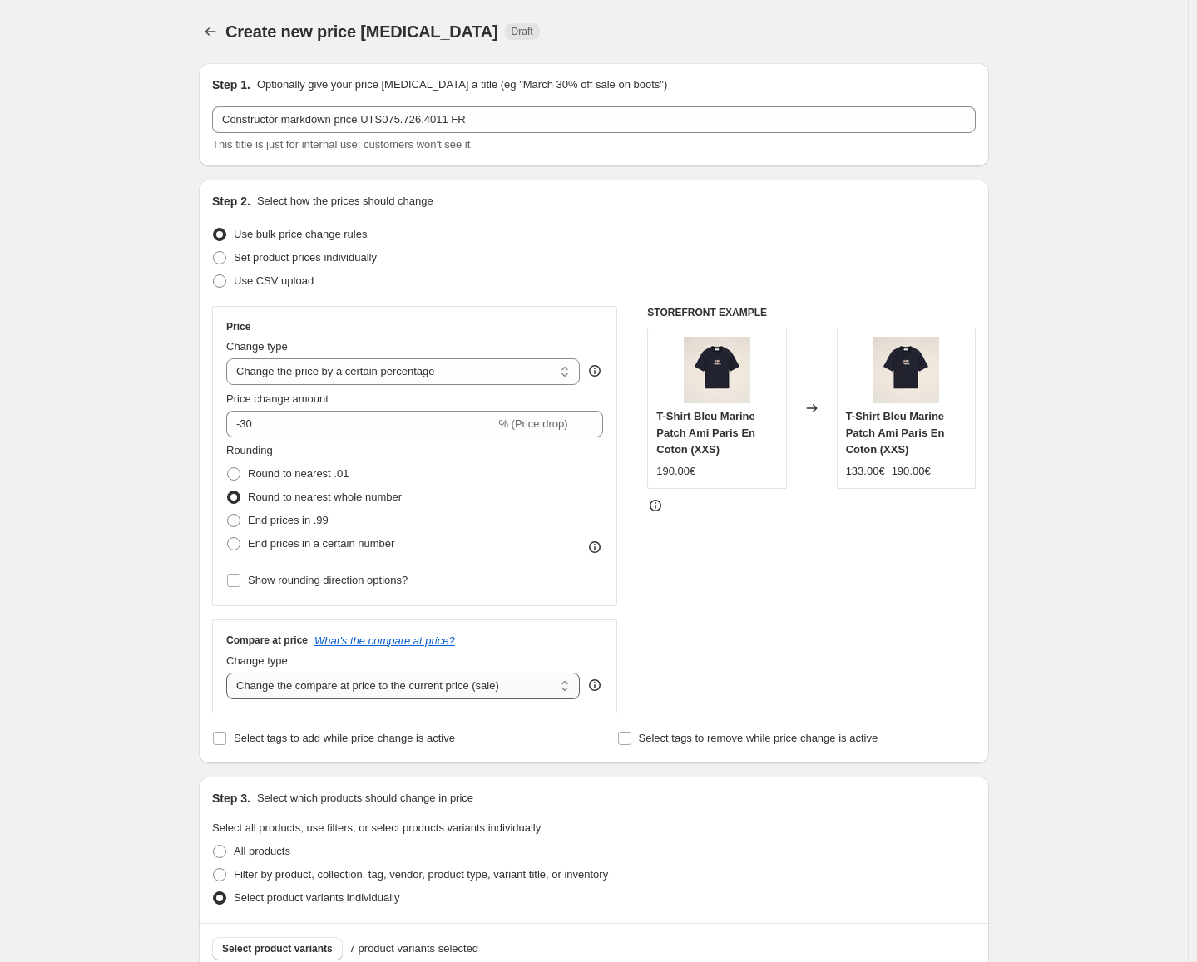
select select "no_change"
click at [230, 673] on select "Change the compare at price to the current price (sale) Change the compare at p…" at bounding box center [402, 686] width 353 height 27
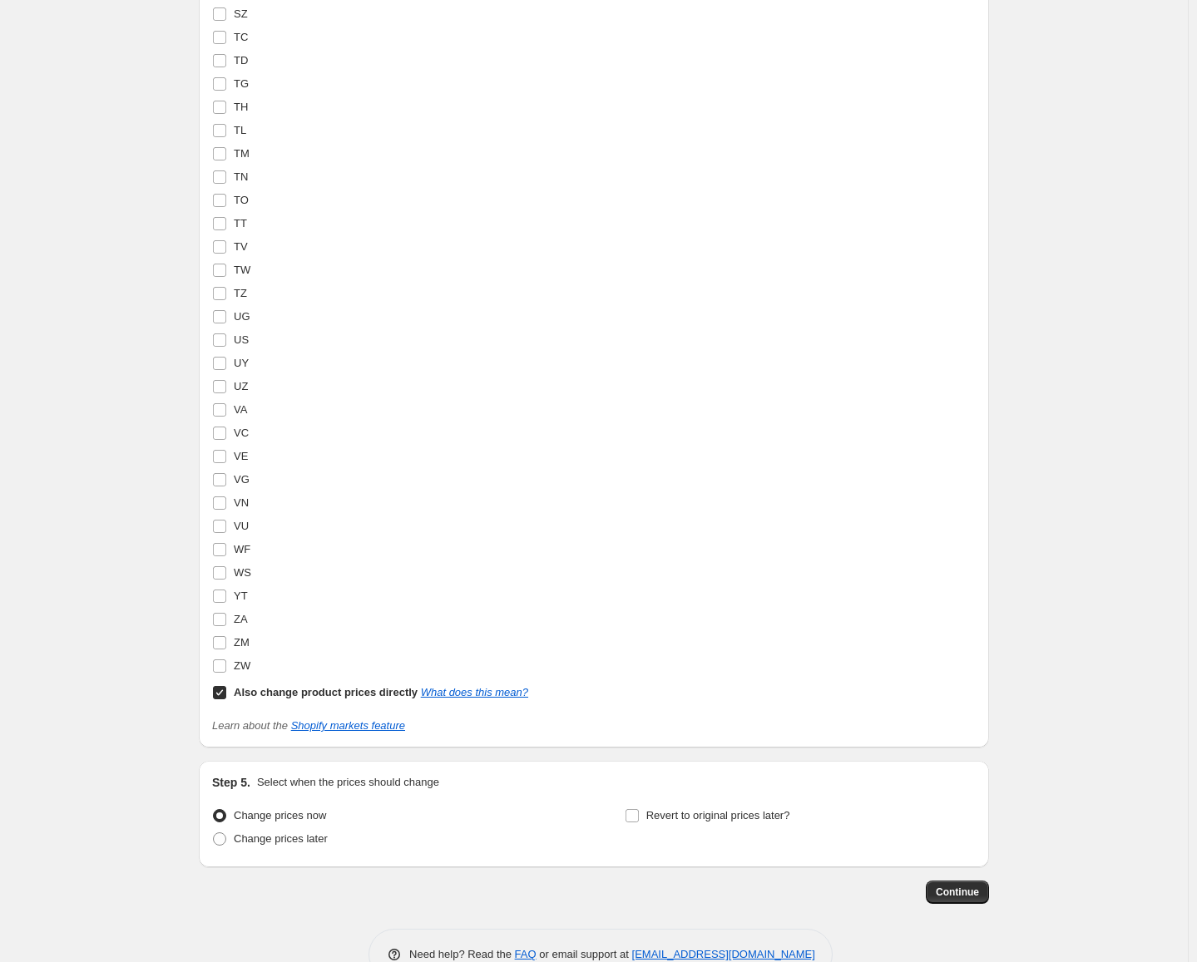
scroll to position [5683, 0]
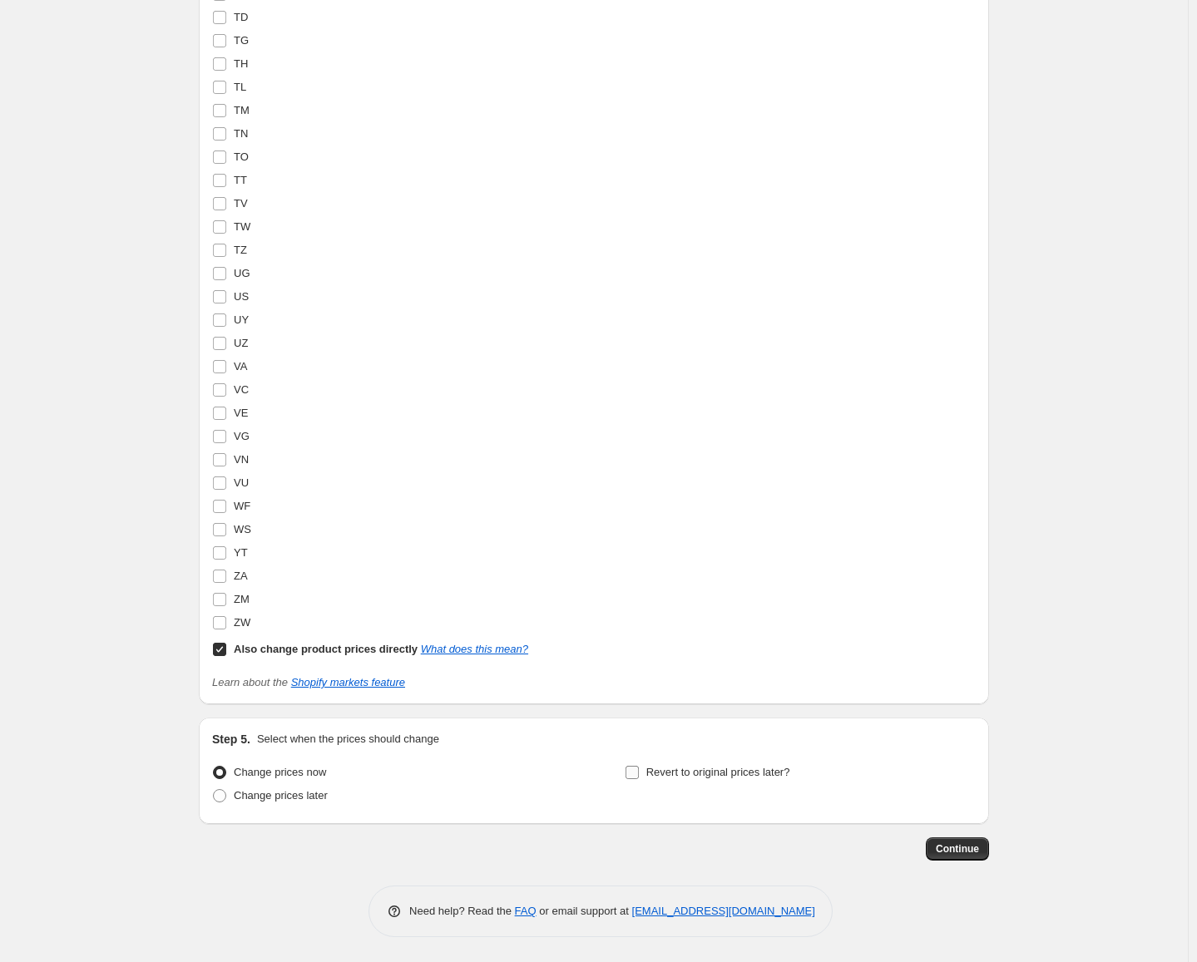
click at [761, 777] on span "Revert to original prices later?" at bounding box center [718, 772] width 144 height 12
click at [639, 777] on input "Revert to original prices later?" at bounding box center [631, 772] width 13 height 13
checkbox input "true"
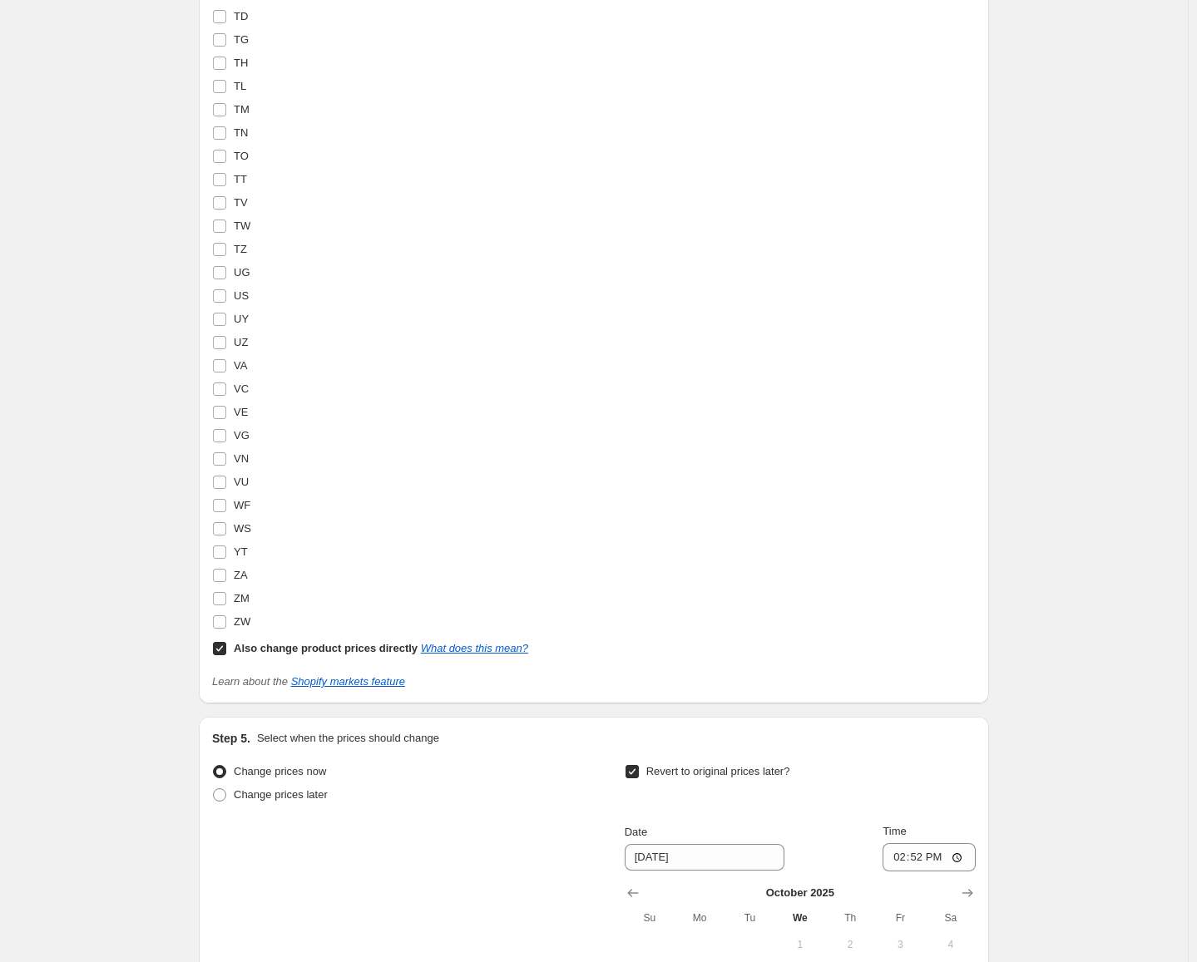
scroll to position [5967, 0]
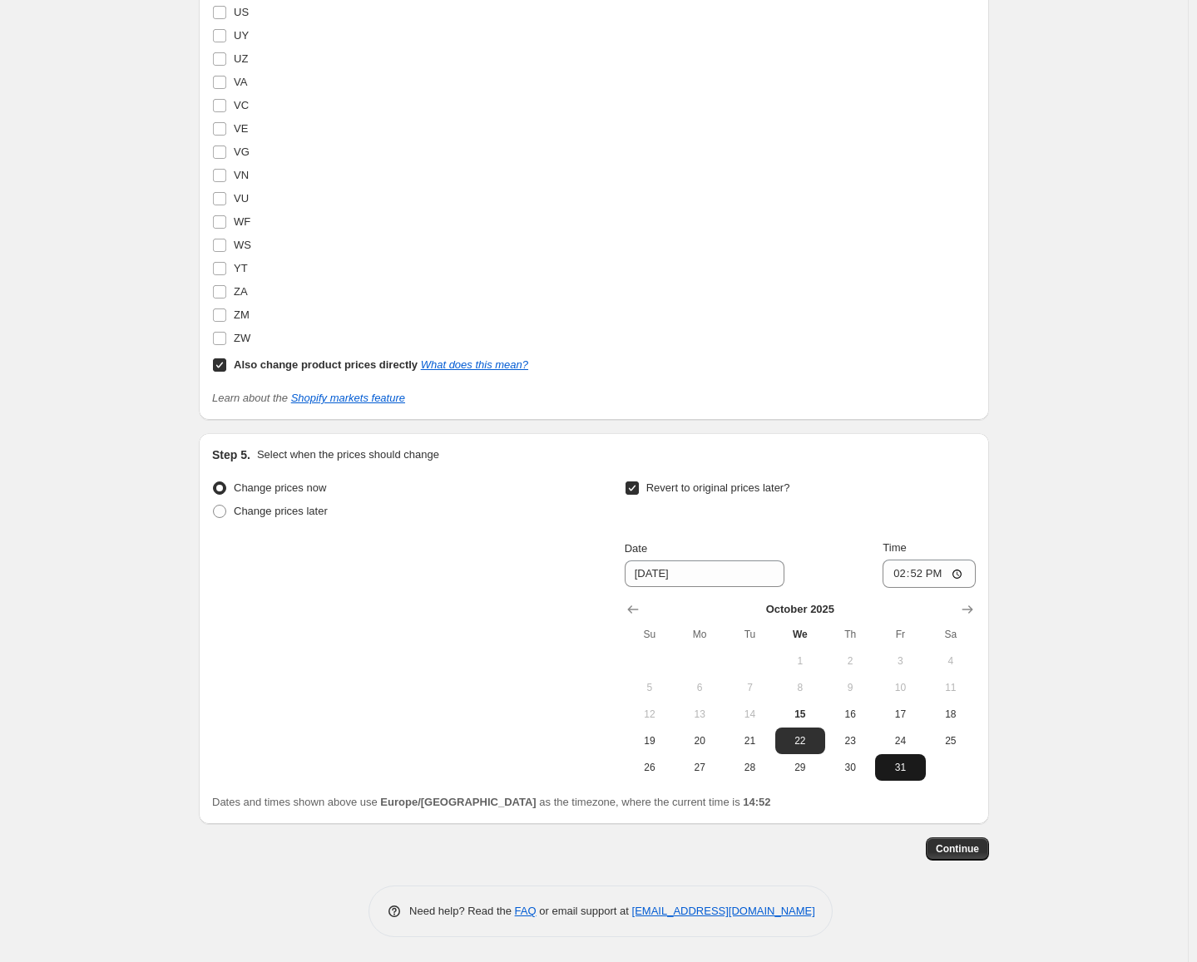
click at [898, 771] on span "31" at bounding box center [899, 767] width 37 height 13
type input "[DATE]"
click at [978, 852] on span "Continue" at bounding box center [957, 848] width 43 height 13
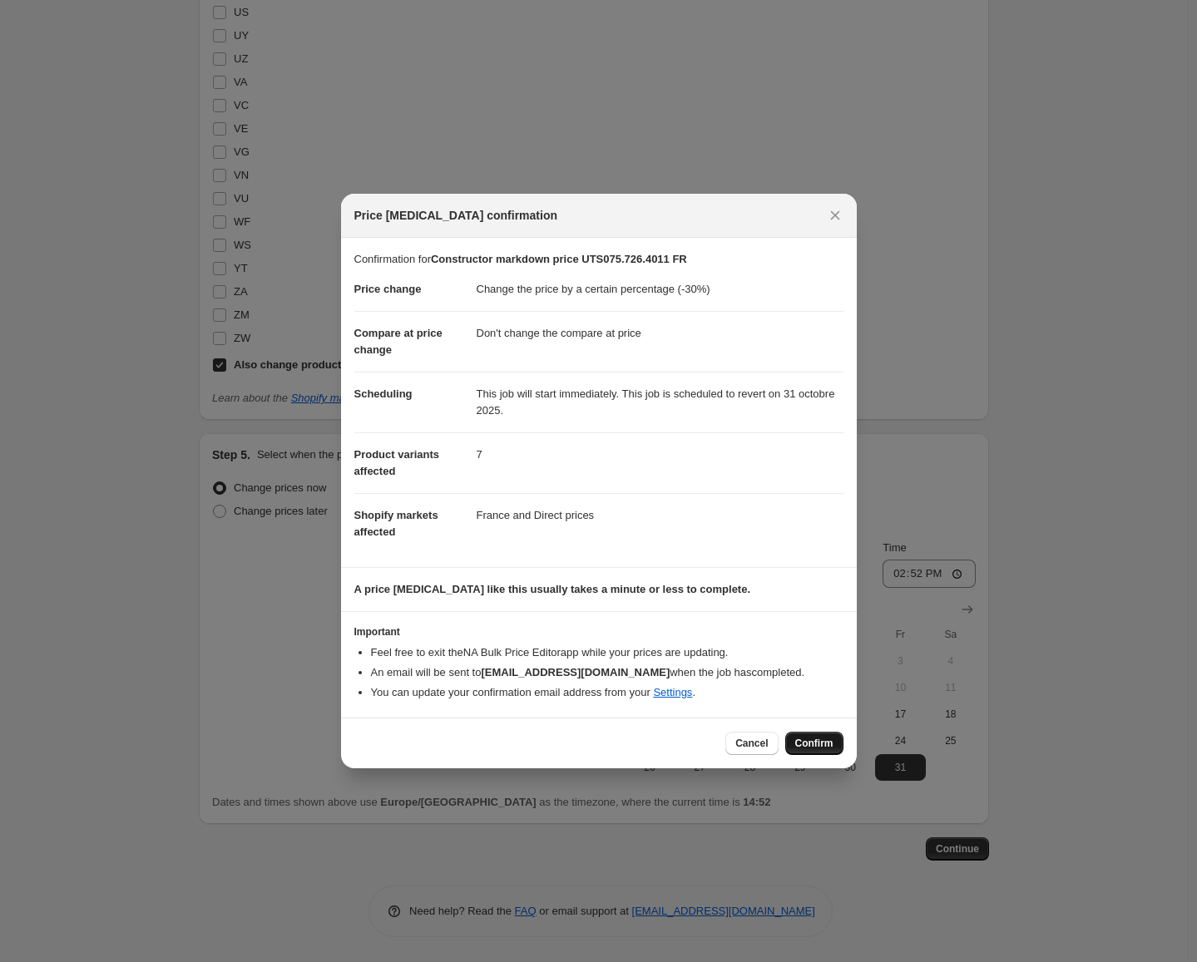
click at [824, 743] on span "Confirm" at bounding box center [814, 743] width 38 height 13
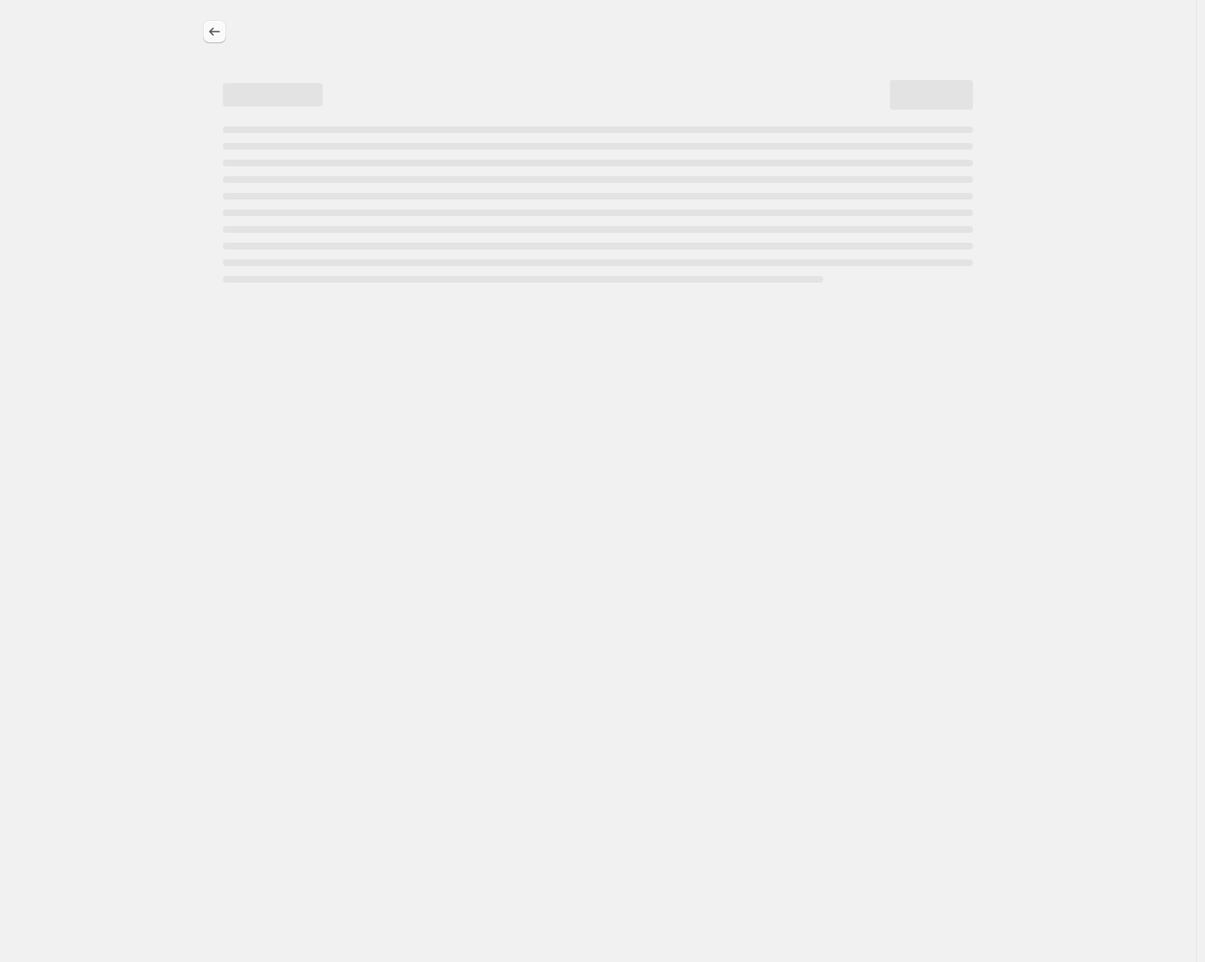
select select "percentage"
select select "no_change"
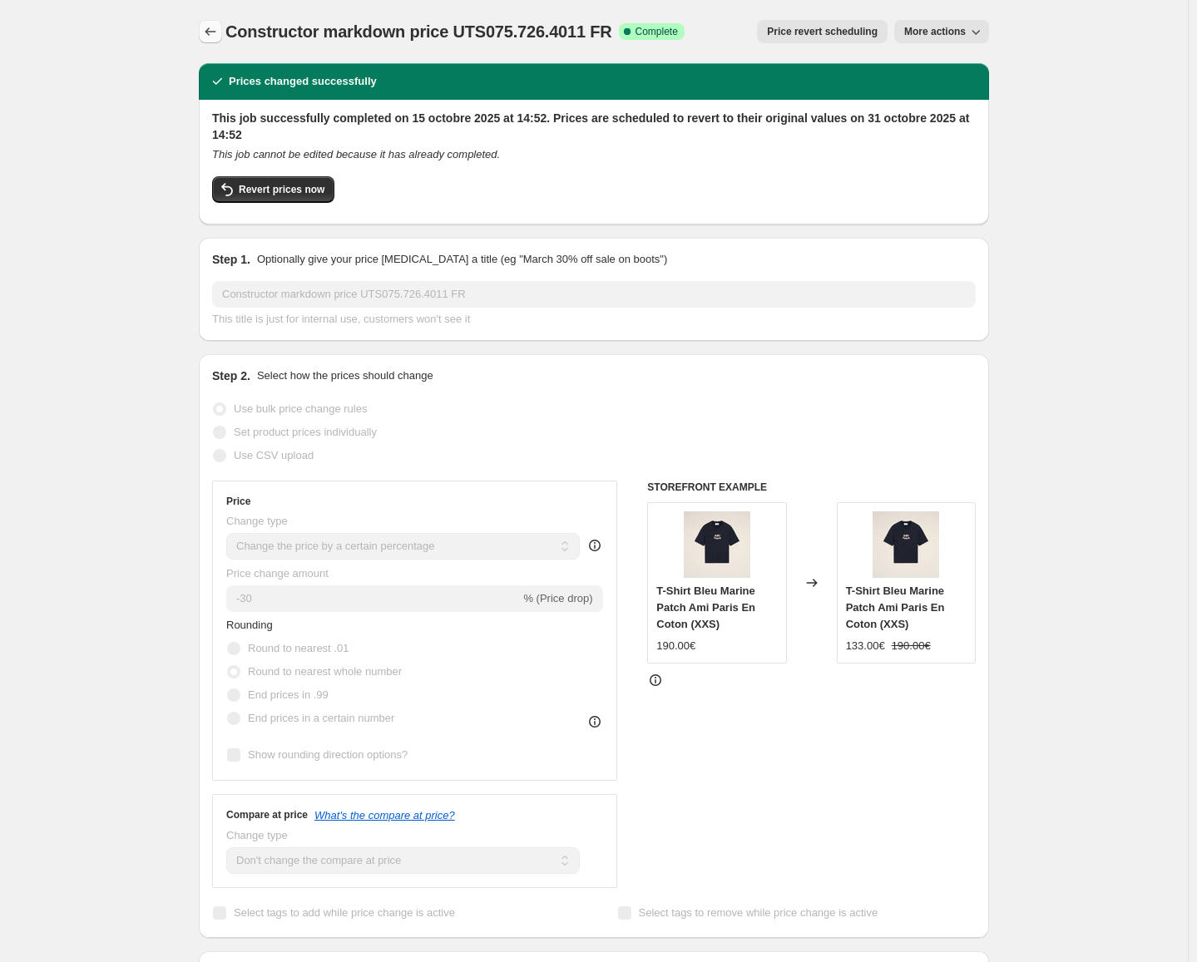
click at [216, 32] on icon "Price change jobs" at bounding box center [210, 31] width 17 height 17
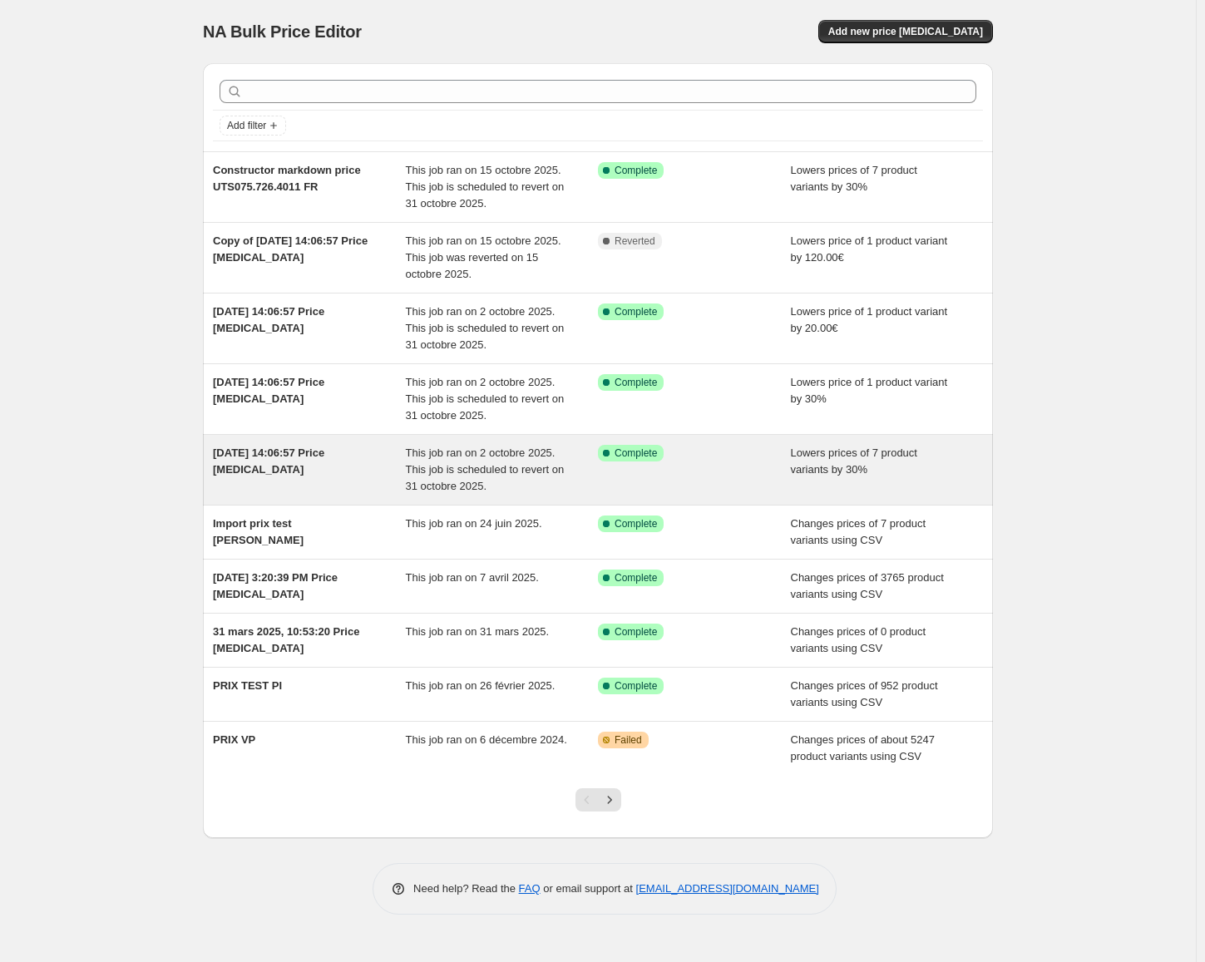
click at [307, 461] on div "[DATE] 14:06:57 Price [MEDICAL_DATA]" at bounding box center [309, 470] width 193 height 50
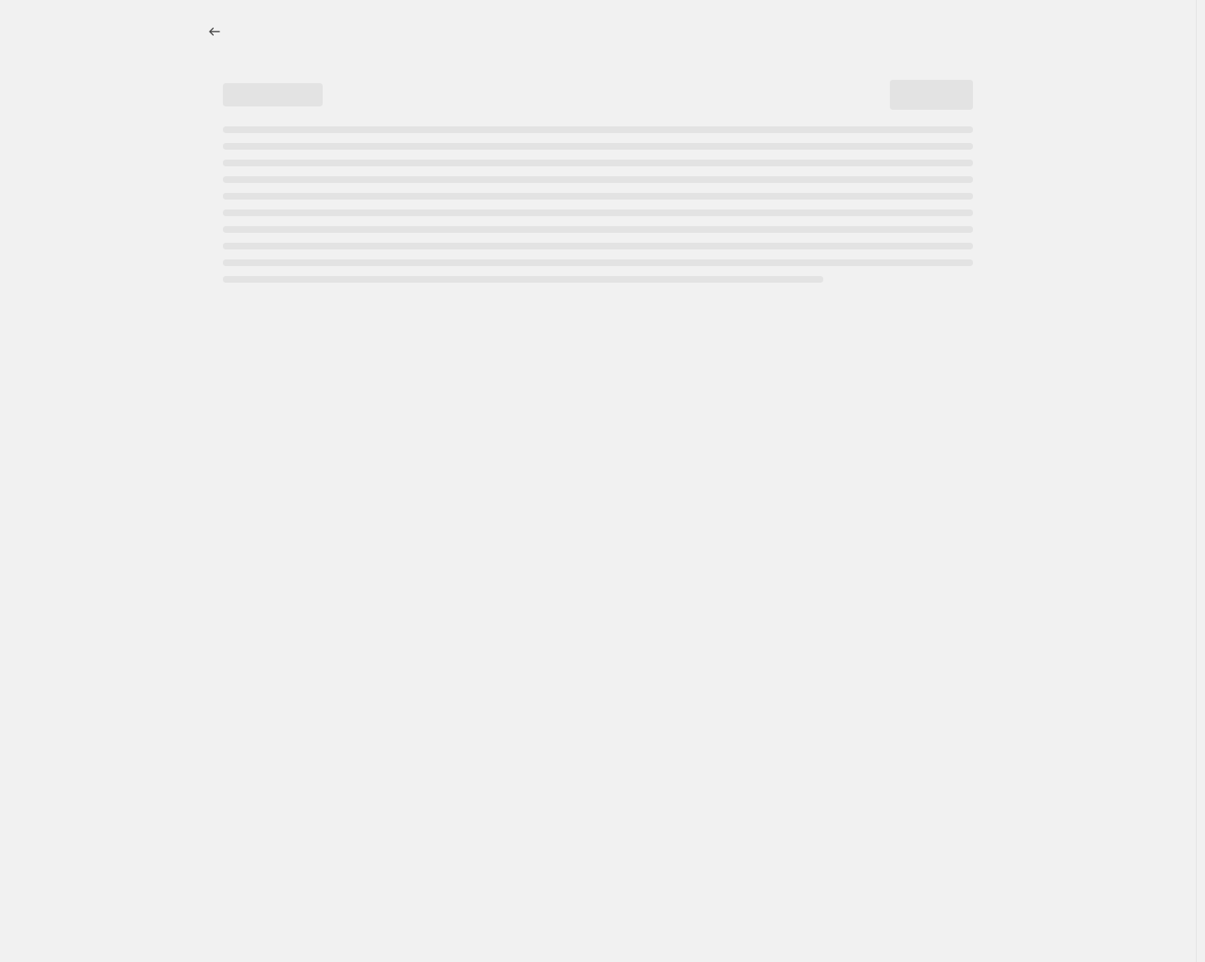
select select "percentage"
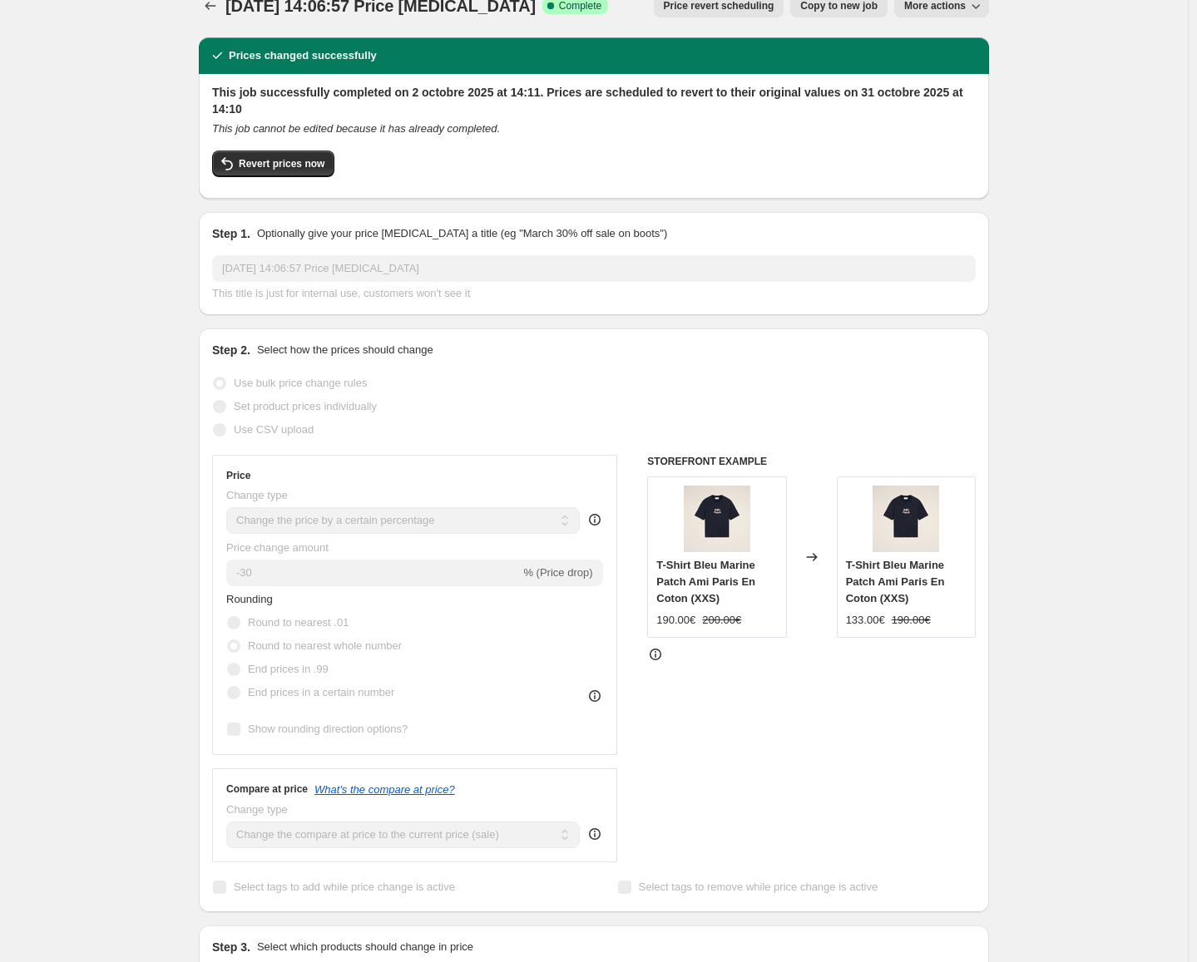
scroll to position [23, 0]
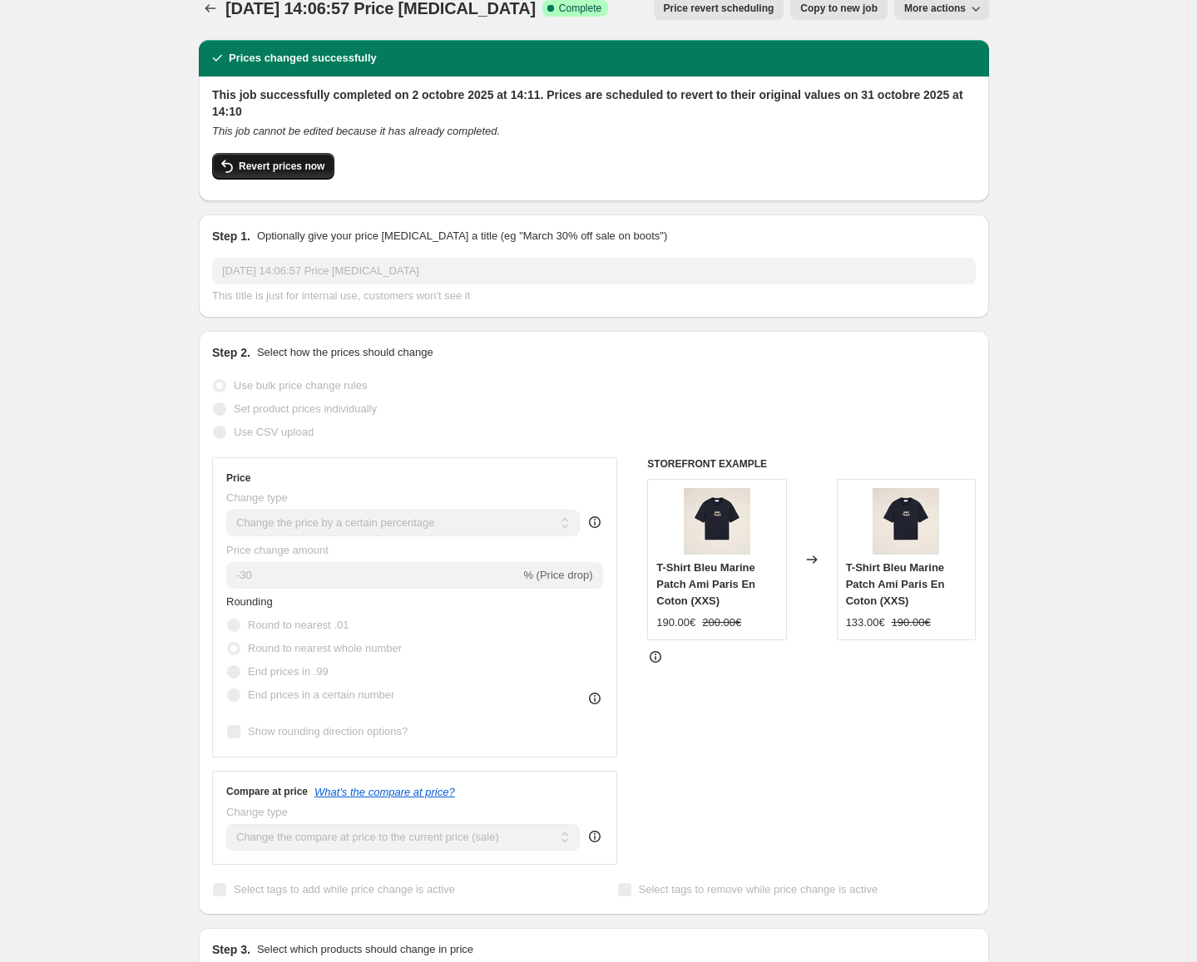
click at [311, 161] on span "Revert prices now" at bounding box center [282, 166] width 86 height 13
checkbox input "false"
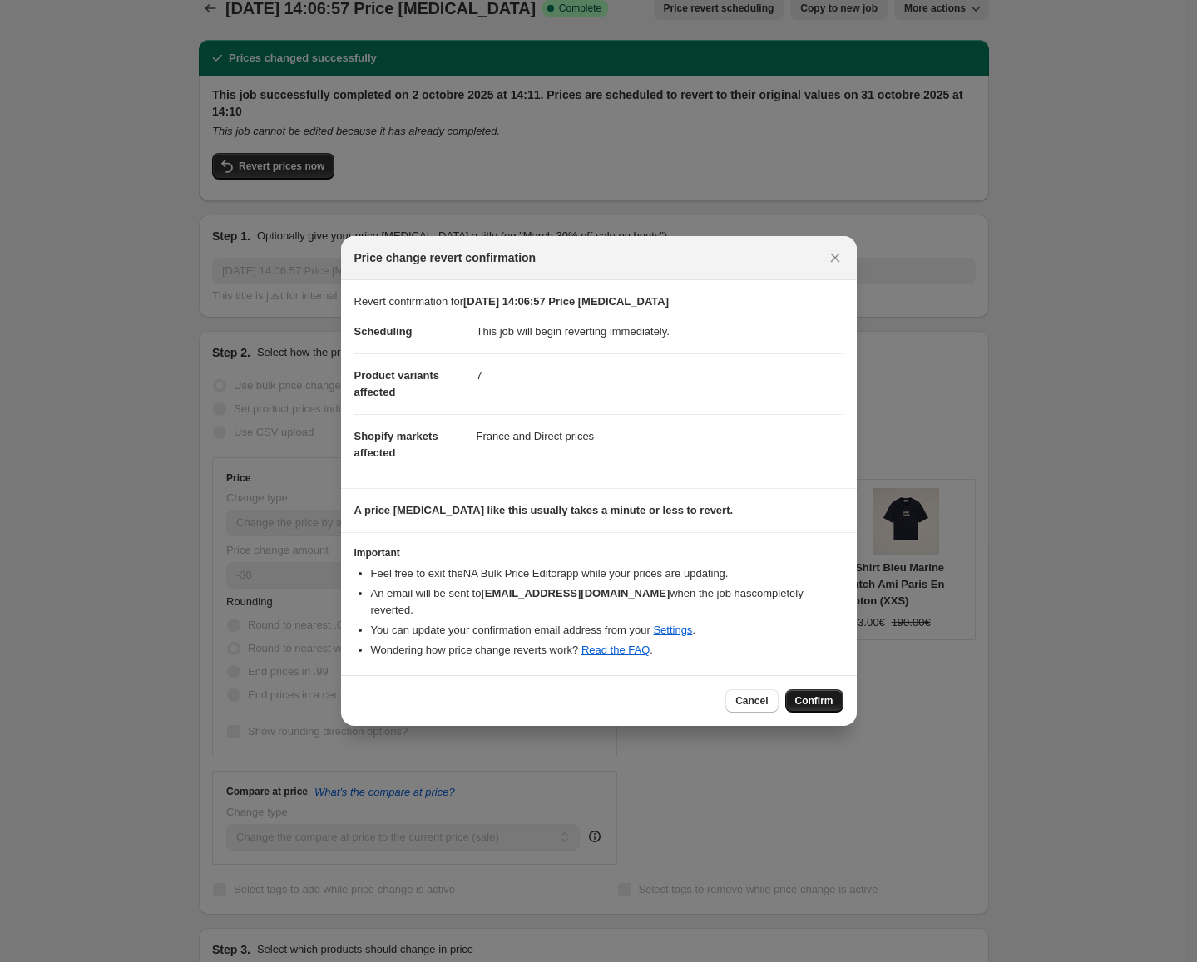
click at [817, 694] on span "Confirm" at bounding box center [814, 700] width 38 height 13
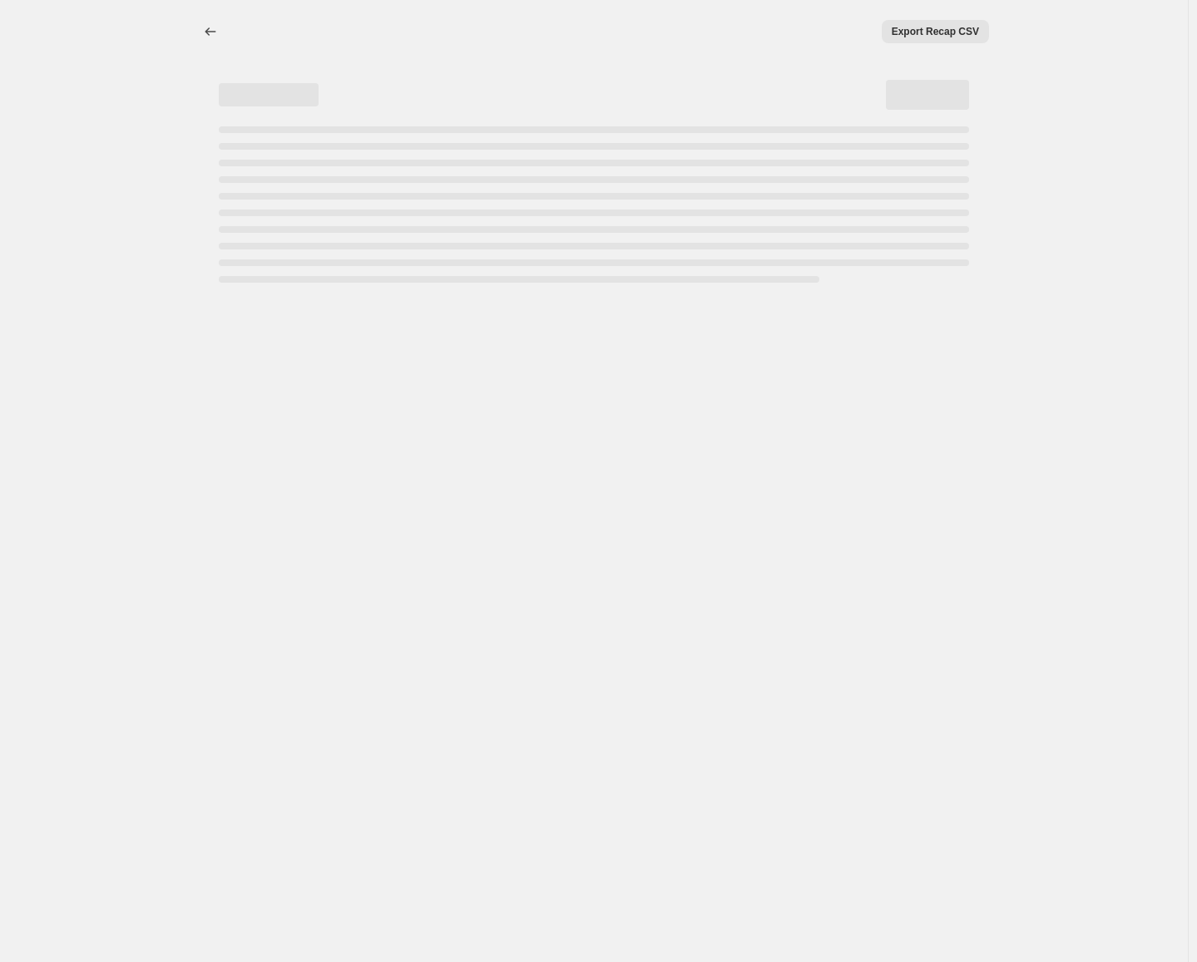
select select "percentage"
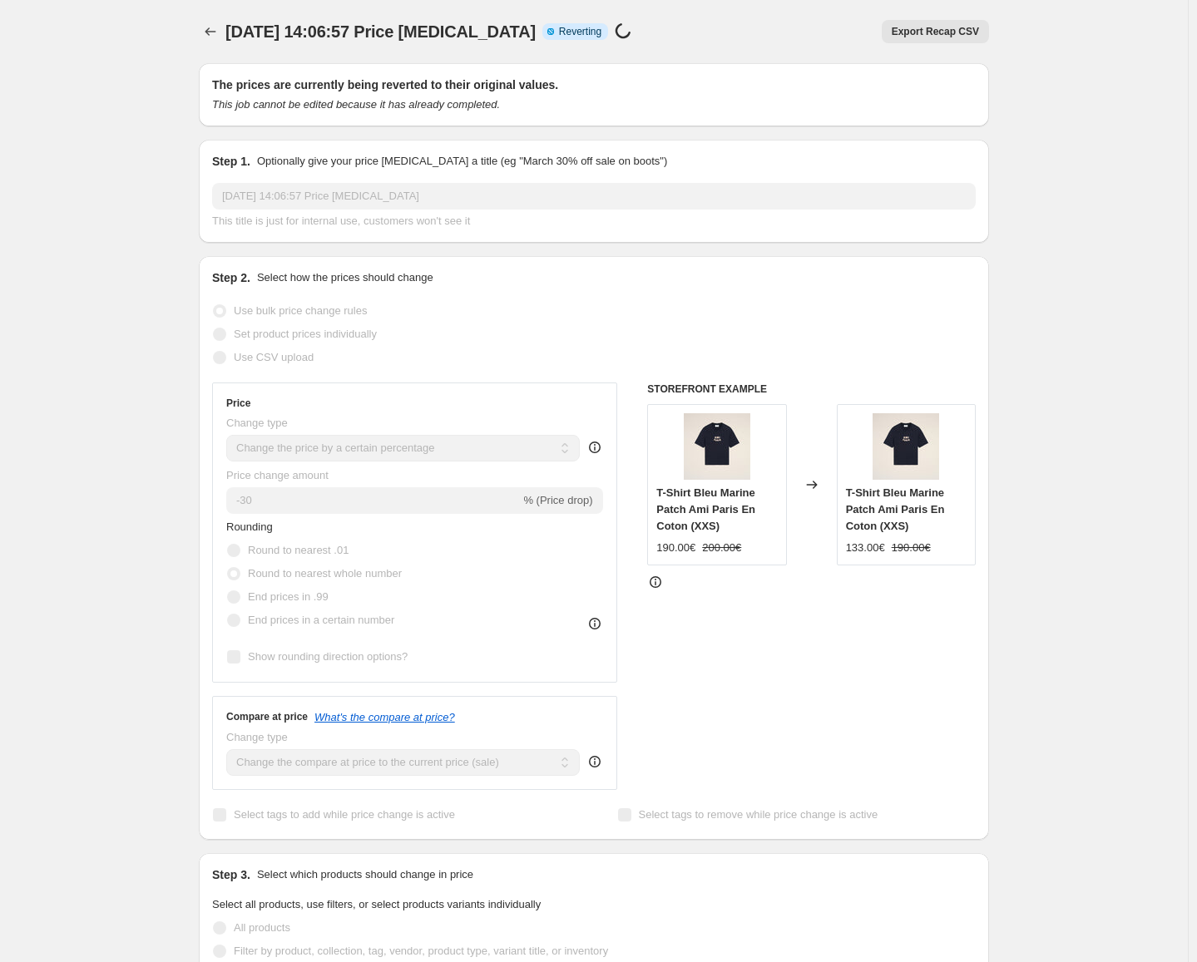
checkbox input "true"
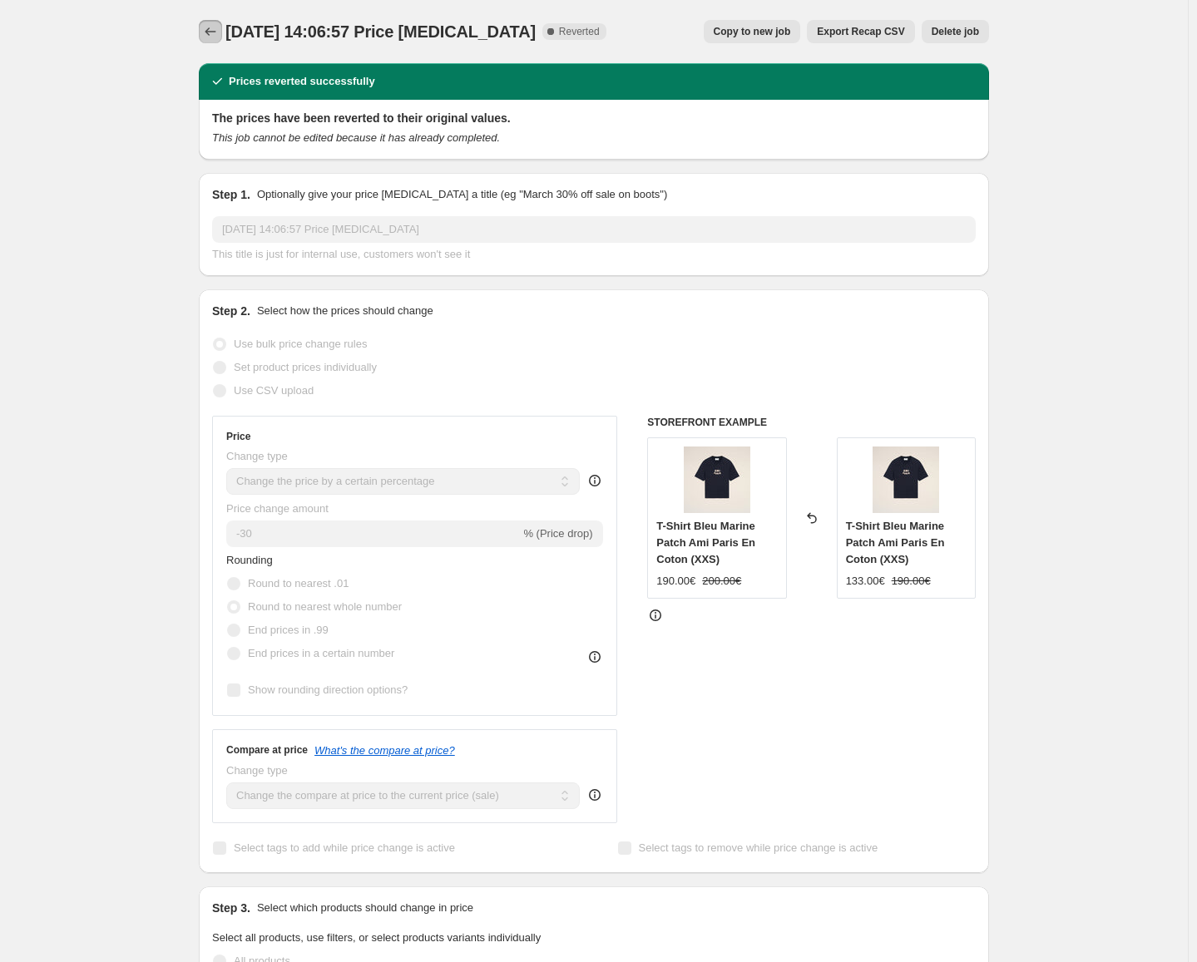
click at [210, 30] on icon "Price change jobs" at bounding box center [210, 31] width 17 height 17
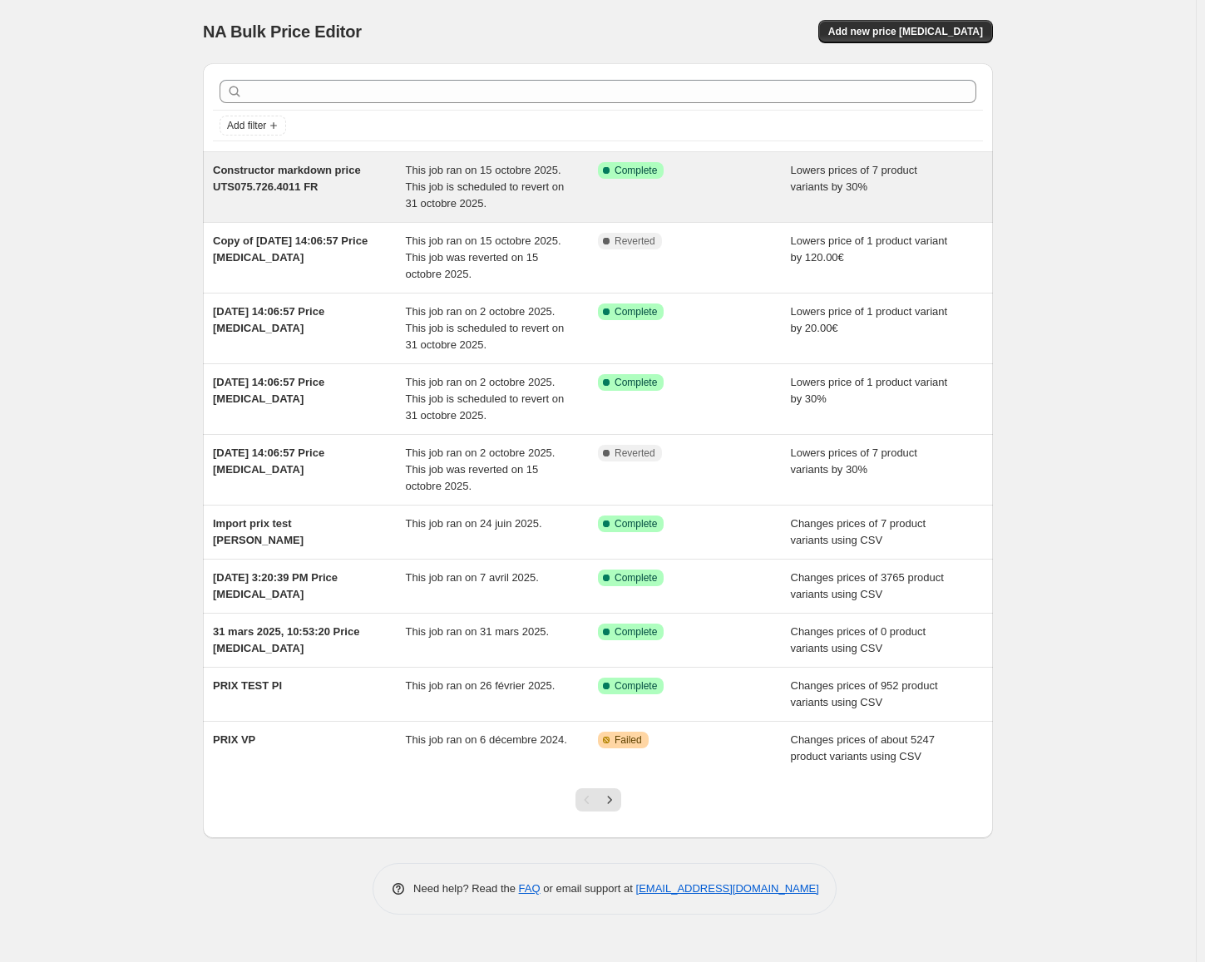
click at [318, 178] on div "Constructor markdown price UTS075.726.4011 FR" at bounding box center [309, 187] width 193 height 50
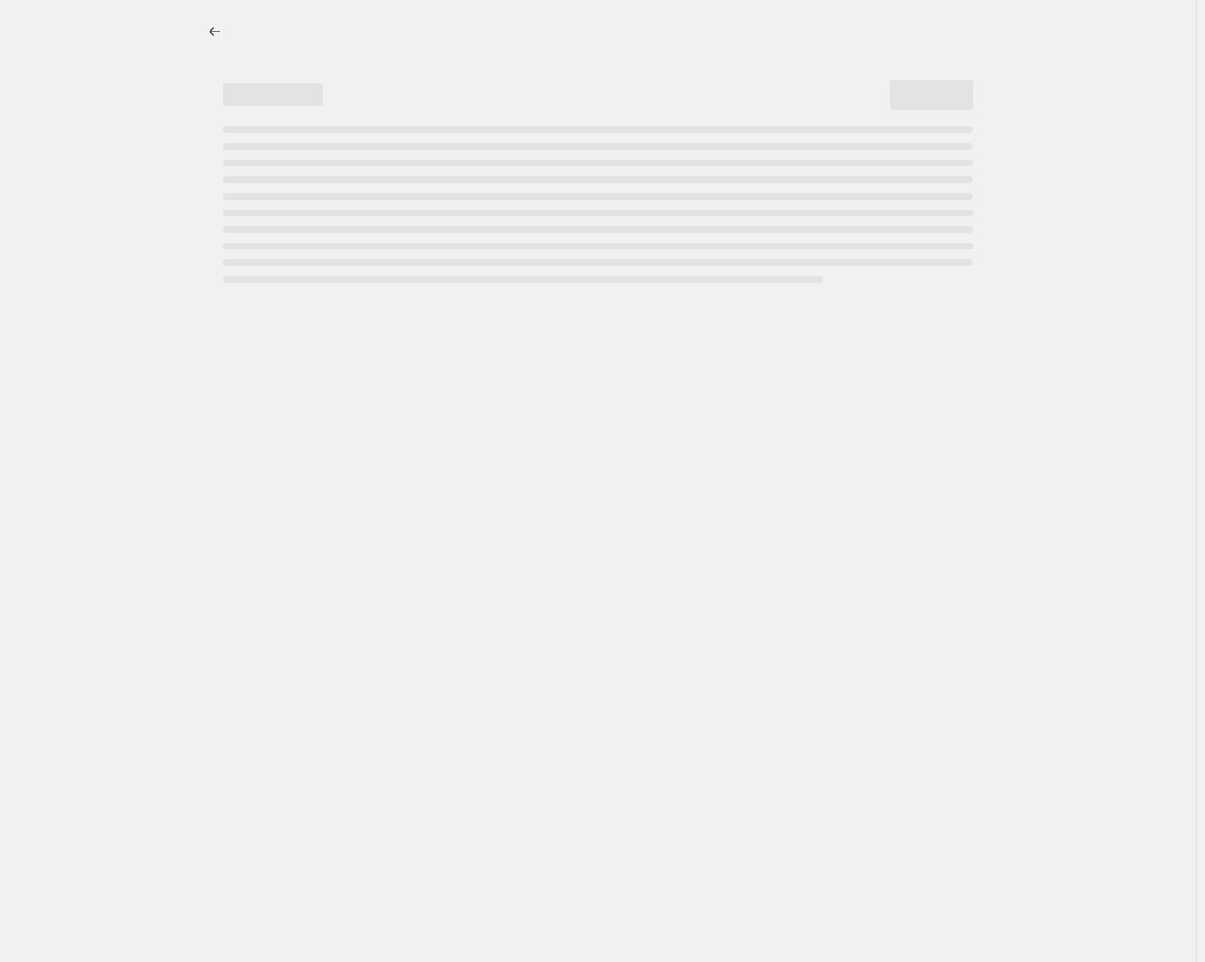
select select "percentage"
select select "no_change"
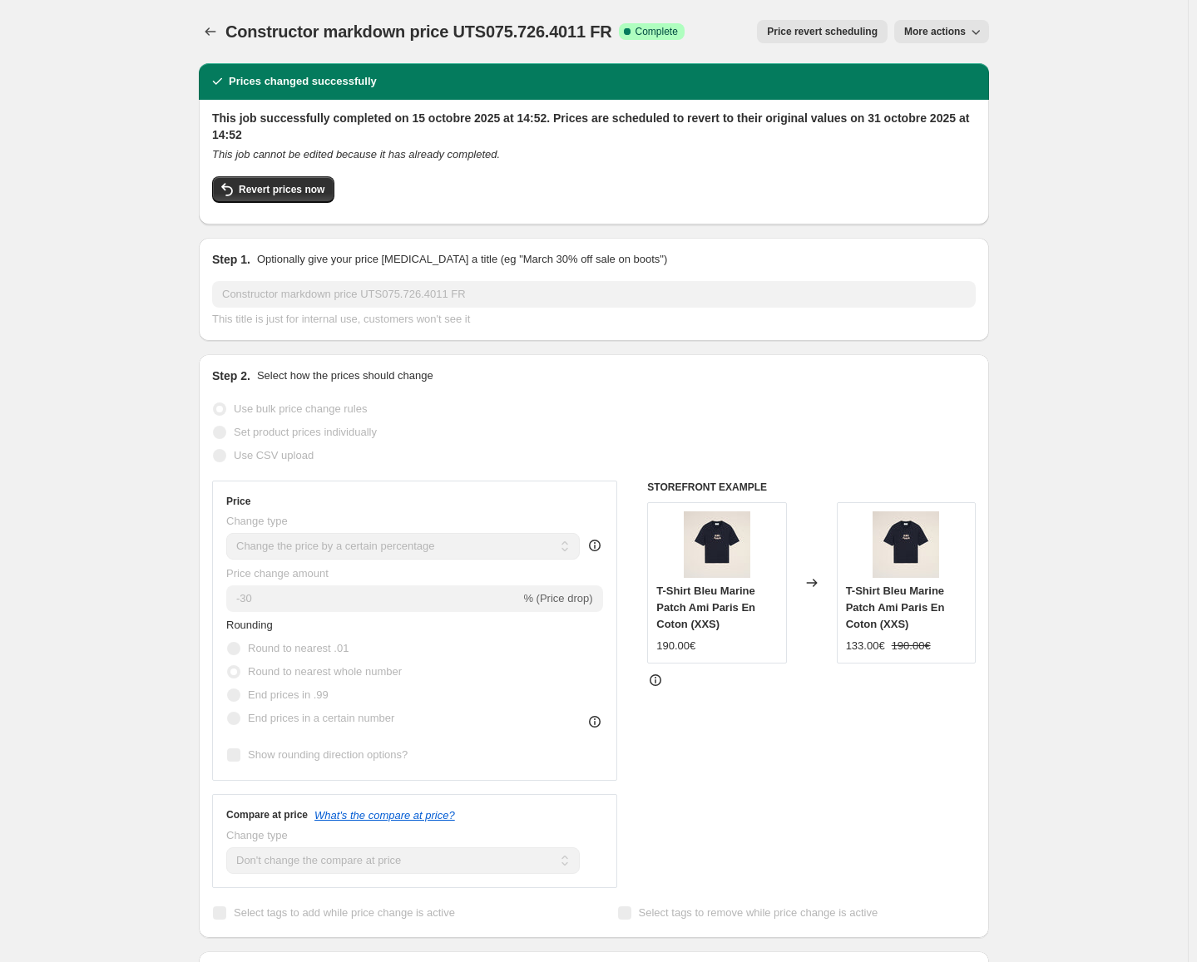
click at [984, 39] on icon "button" at bounding box center [975, 31] width 17 height 17
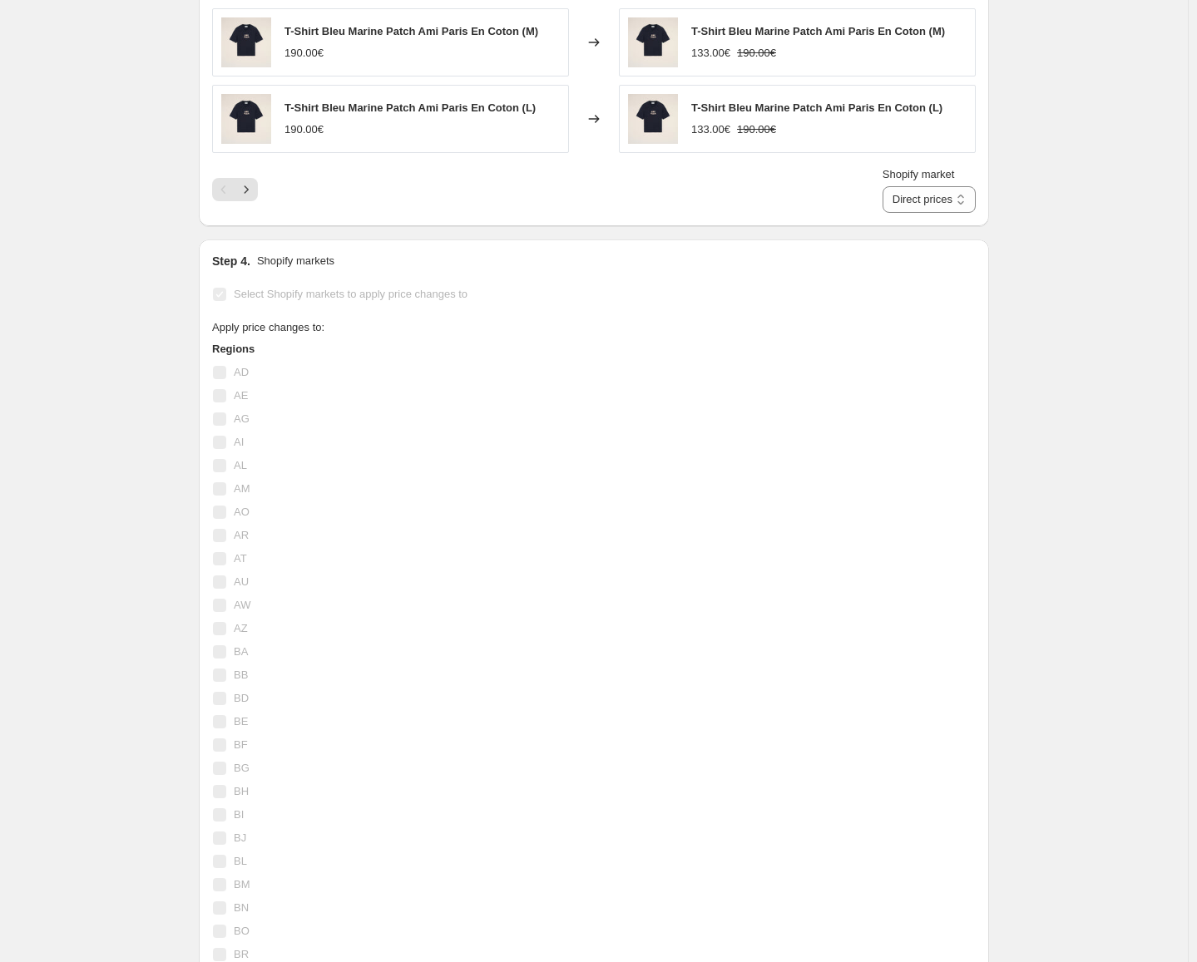
scroll to position [1428, 0]
click at [956, 208] on select "Direct prices France" at bounding box center [928, 198] width 93 height 27
select select "14512718039"
click at [907, 185] on select "Direct prices France" at bounding box center [928, 198] width 93 height 27
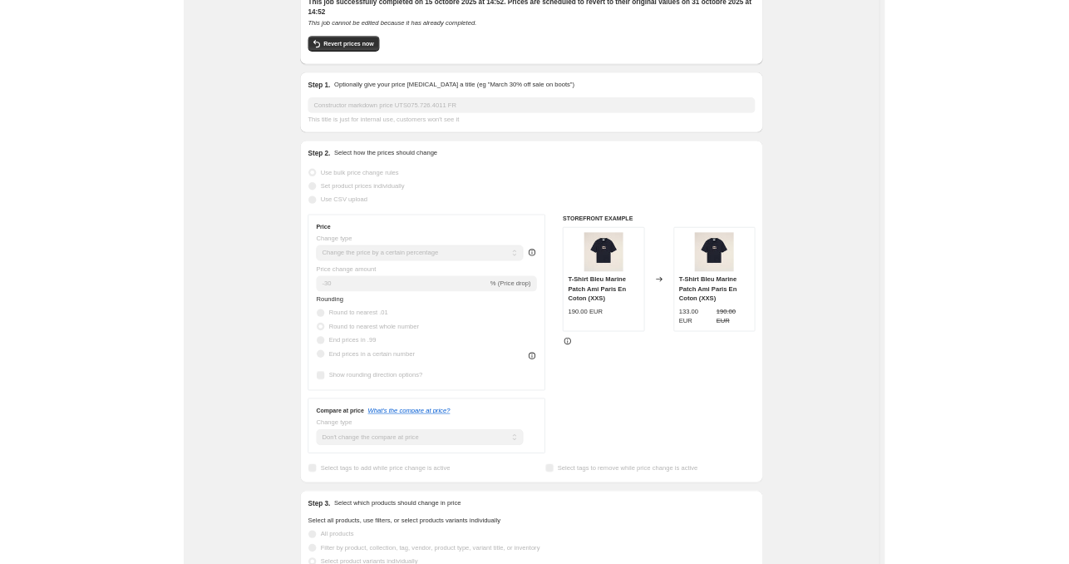
scroll to position [0, 0]
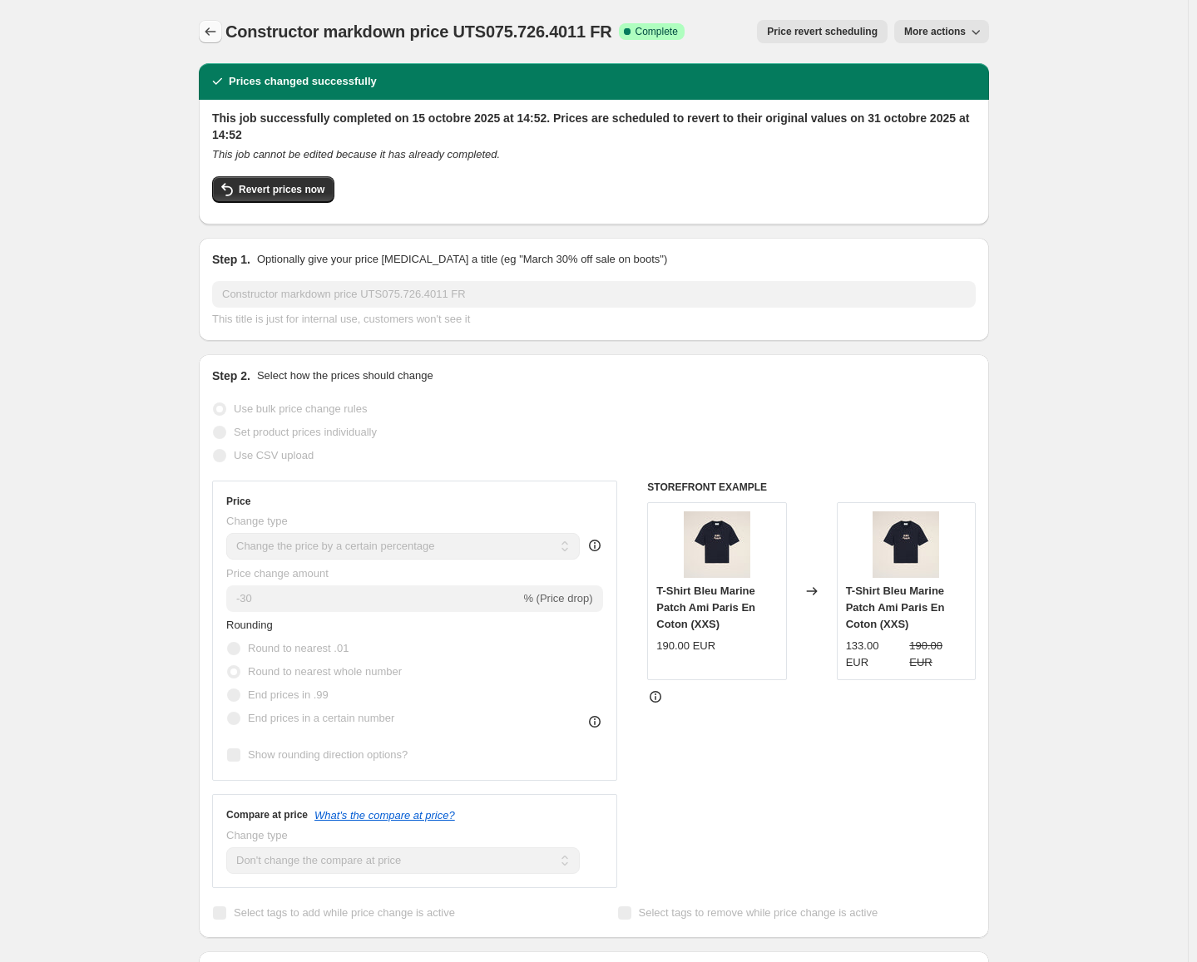
click at [215, 37] on icon "Price change jobs" at bounding box center [210, 31] width 17 height 17
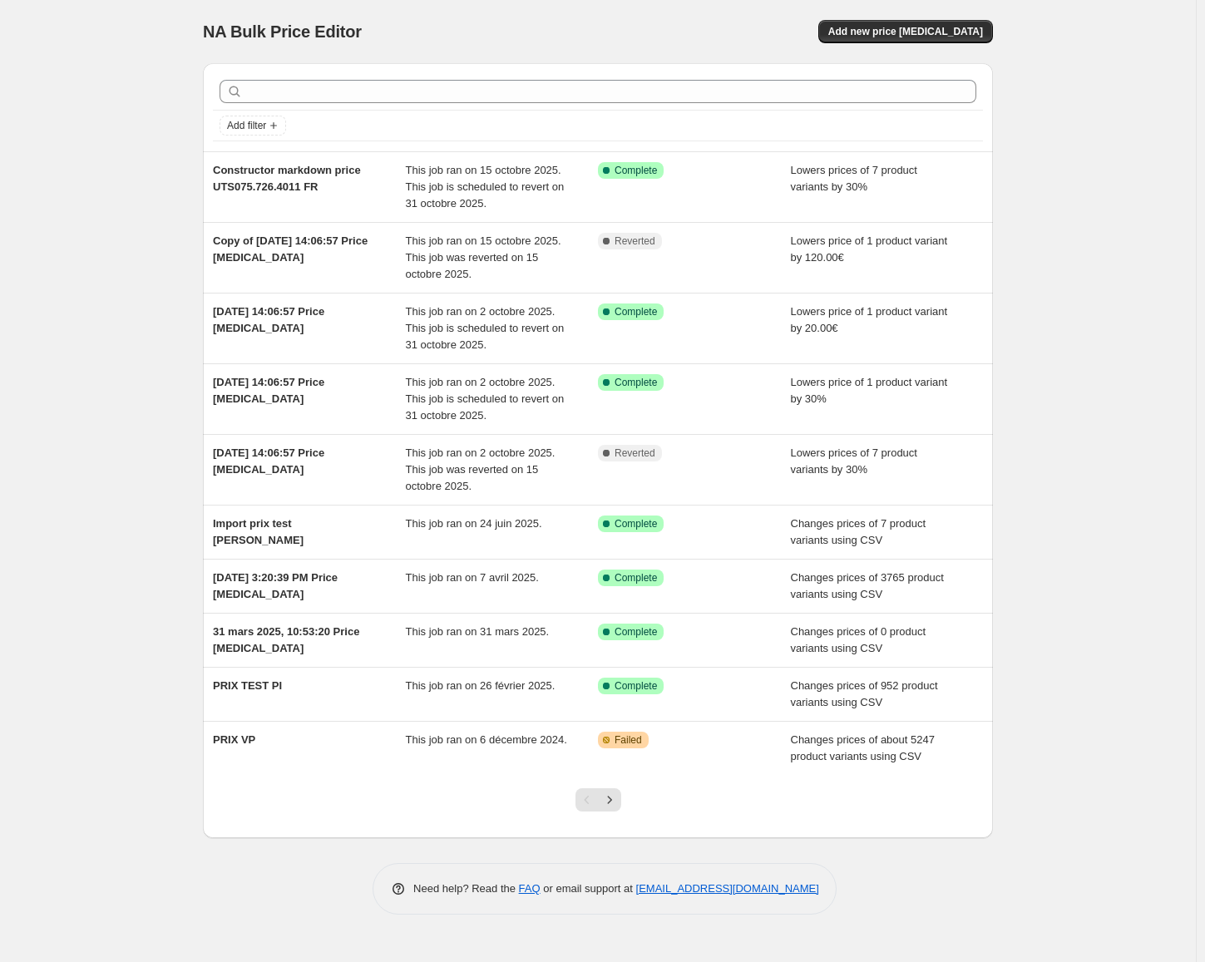
click at [1064, 597] on div "NA Bulk Price Editor. This page is ready NA Bulk Price Editor Add new price cha…" at bounding box center [598, 481] width 1196 height 962
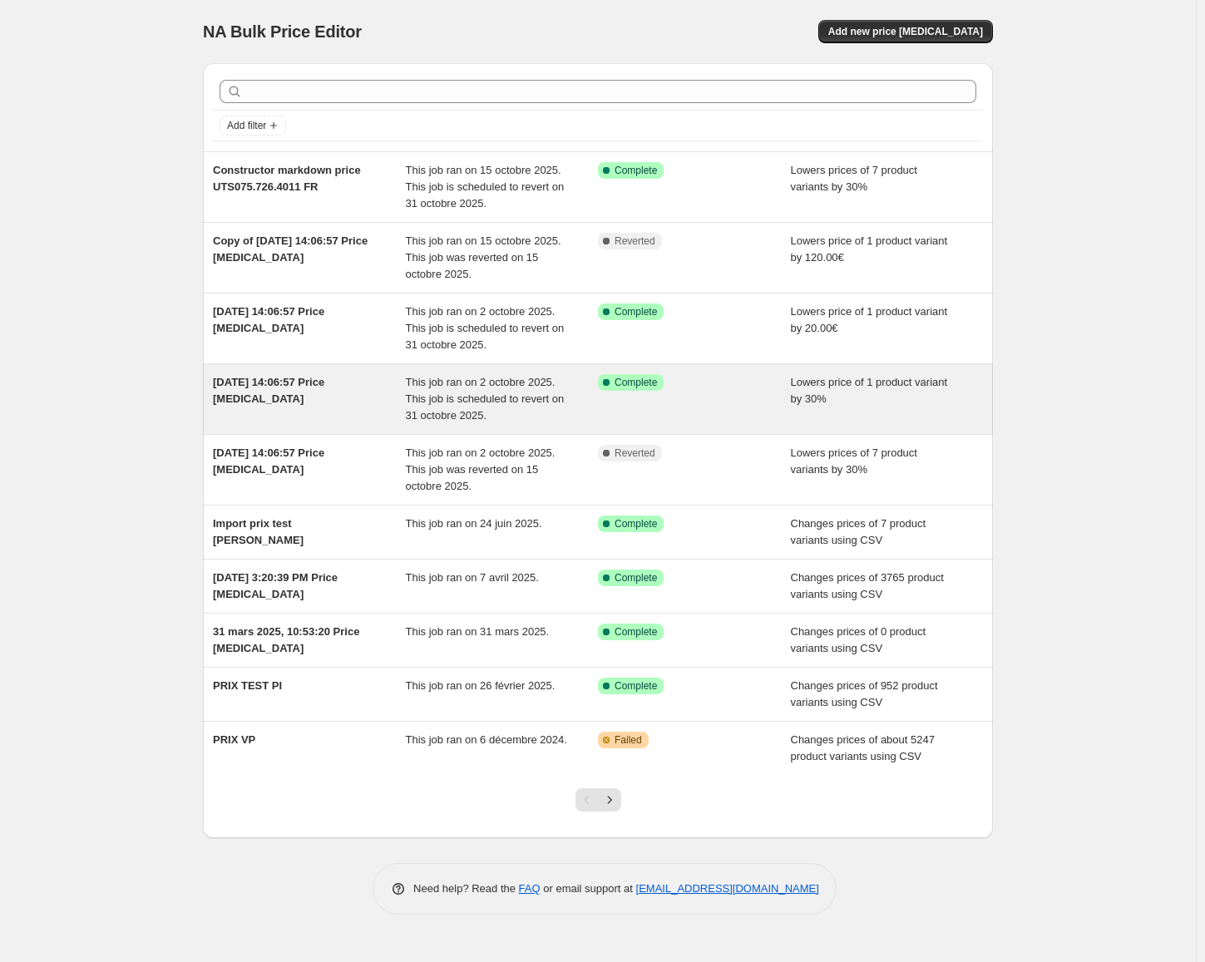
click at [309, 383] on span "[DATE] 14:06:57 Price [MEDICAL_DATA]" at bounding box center [268, 390] width 111 height 29
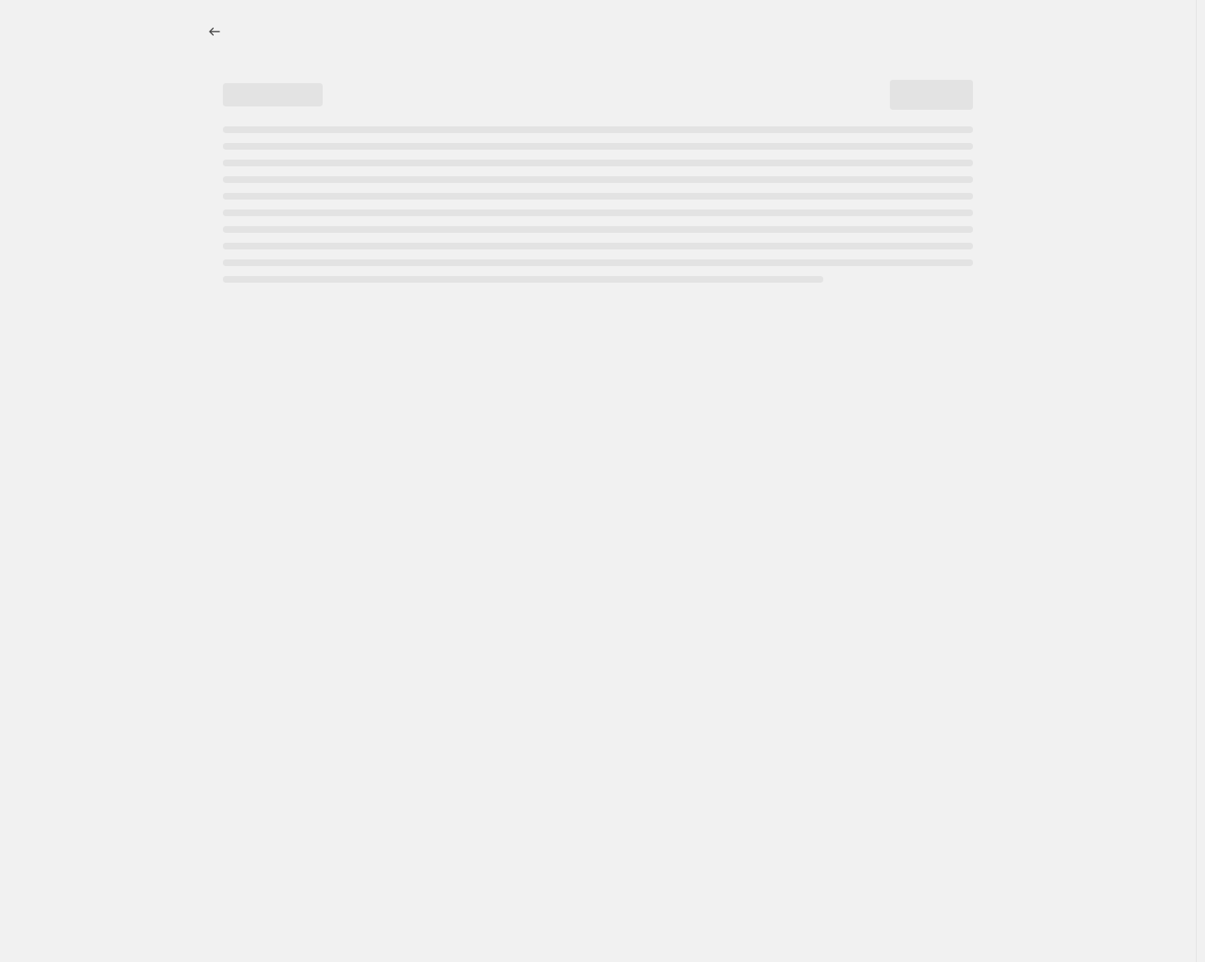
select select "percentage"
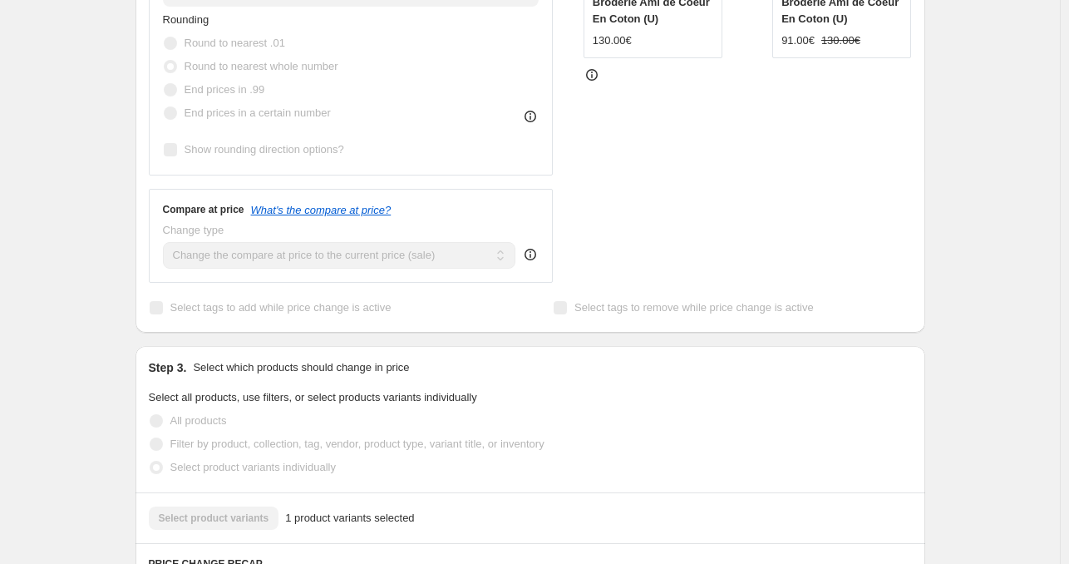
scroll to position [609, 0]
